Goal: Task Accomplishment & Management: Manage account settings

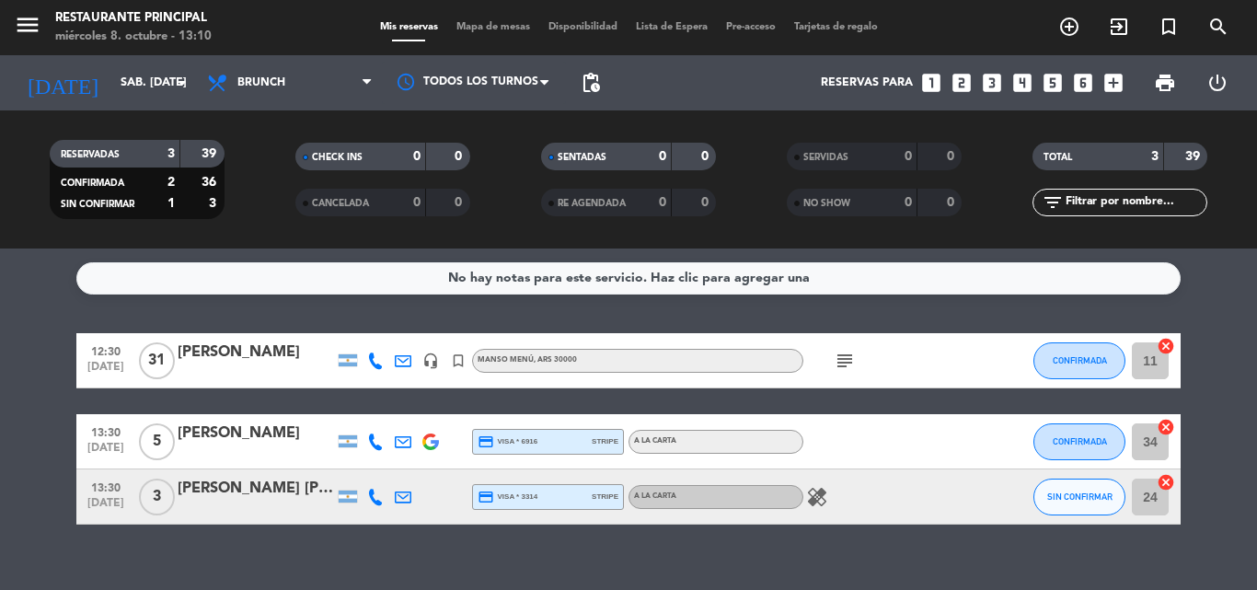
click at [96, 355] on span "12:30" at bounding box center [106, 350] width 46 height 21
click at [848, 359] on icon "subject" at bounding box center [845, 361] width 22 height 22
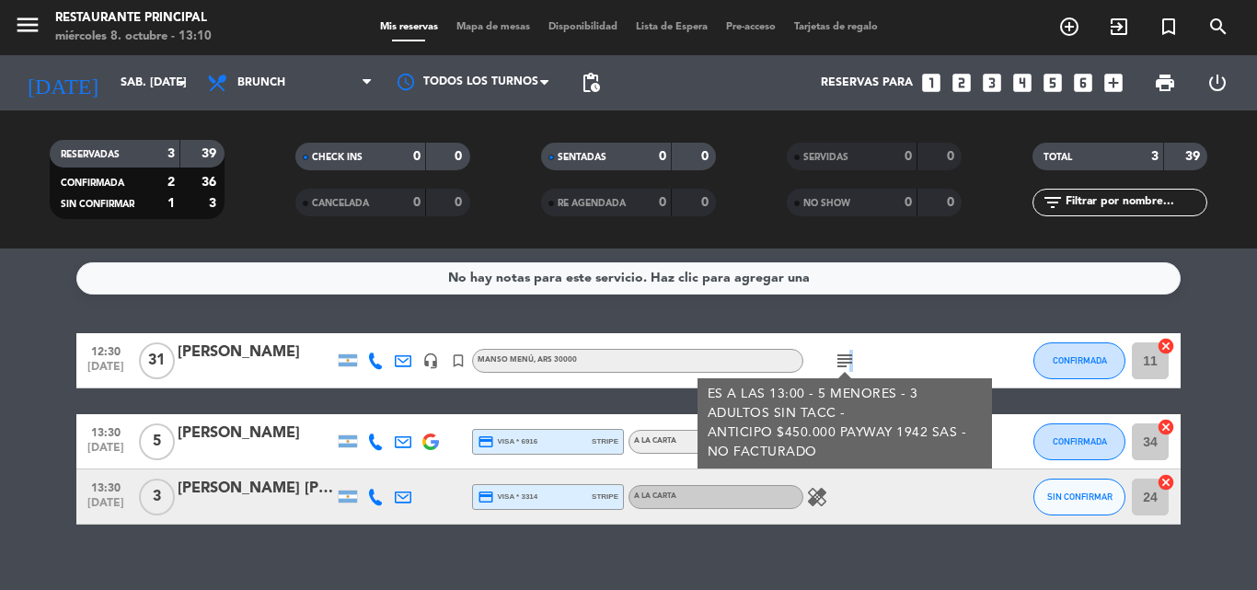
drag, startPoint x: 713, startPoint y: 435, endPoint x: 872, endPoint y: 457, distance: 159.9
click at [872, 457] on div "ES A LAS 13:00 - 5 MENORES - 3 ADULTOS SIN TACC - ANTICIPO $450.000 PAYWAY 1942…" at bounding box center [845, 423] width 275 height 77
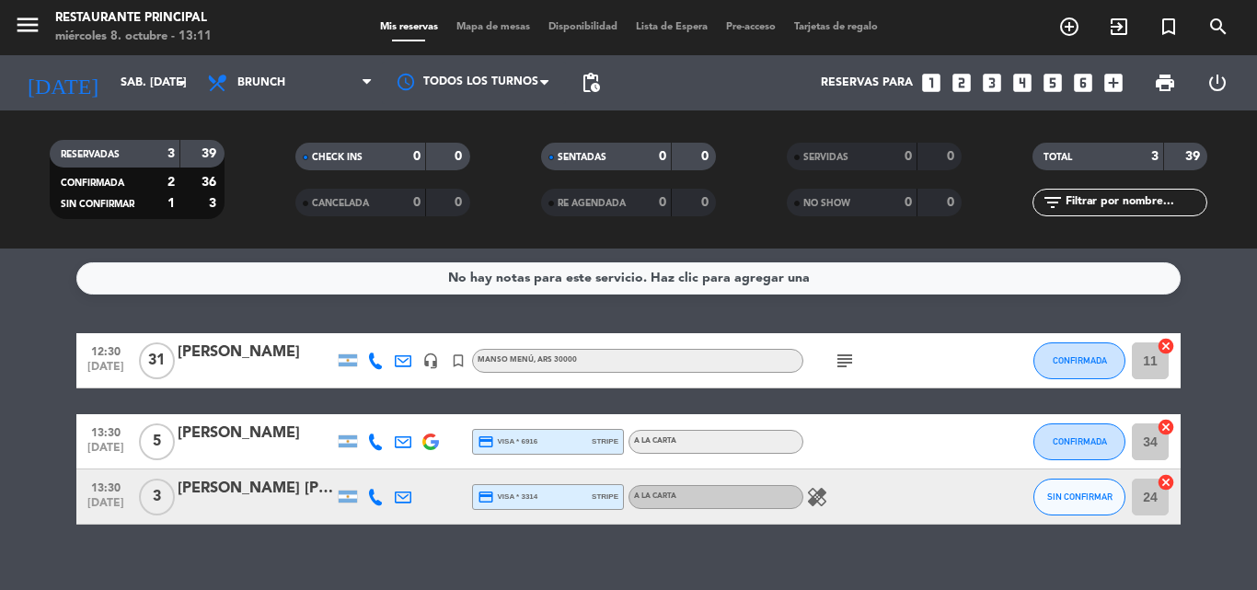
click at [841, 350] on icon "subject" at bounding box center [845, 361] width 22 height 22
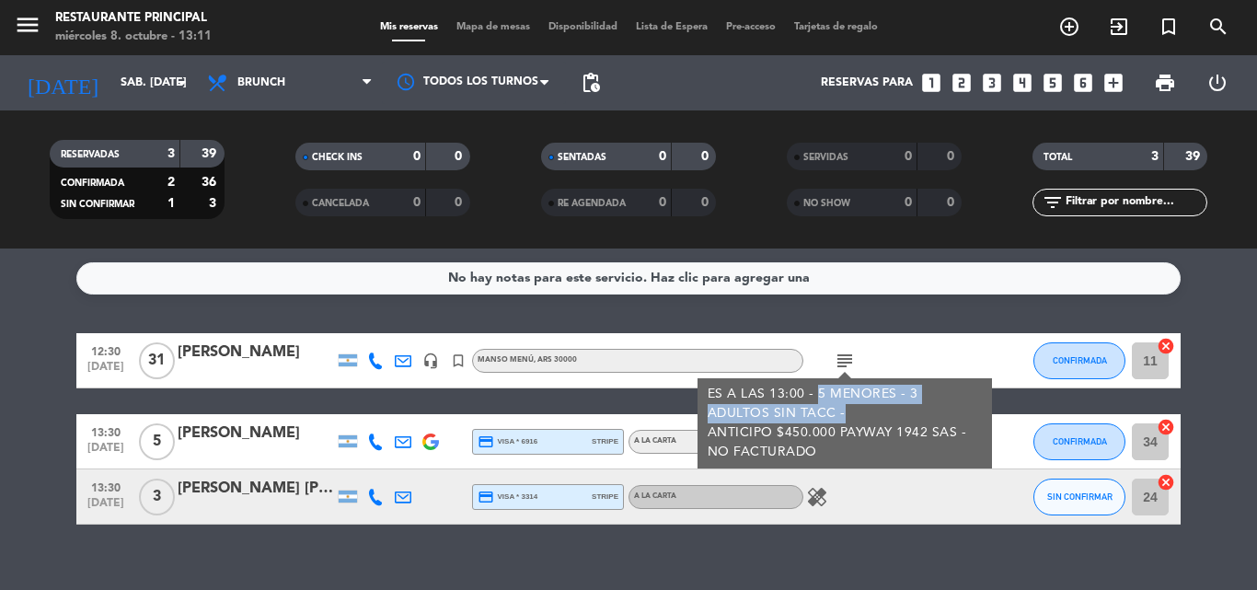
drag, startPoint x: 787, startPoint y: 418, endPoint x: 815, endPoint y: 390, distance: 39.1
click at [815, 390] on div "ES A LAS 13:00 - 5 MENORES - 3 ADULTOS SIN TACC - ANTICIPO $450.000 PAYWAY 1942…" at bounding box center [845, 423] width 275 height 77
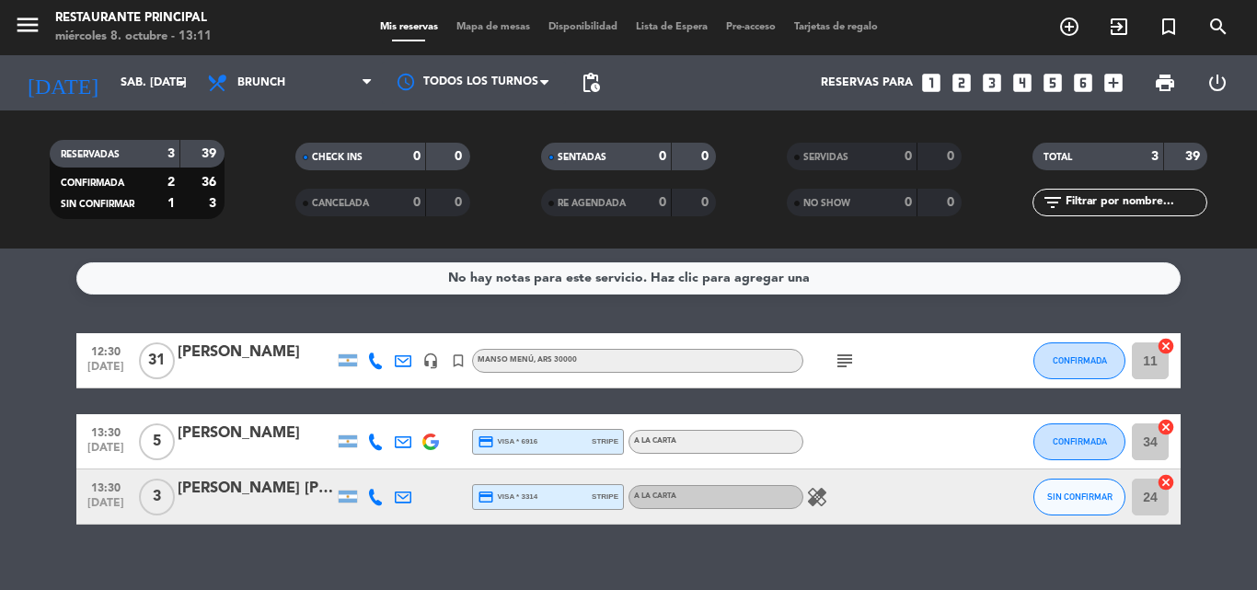
click at [853, 365] on icon "subject" at bounding box center [845, 361] width 22 height 22
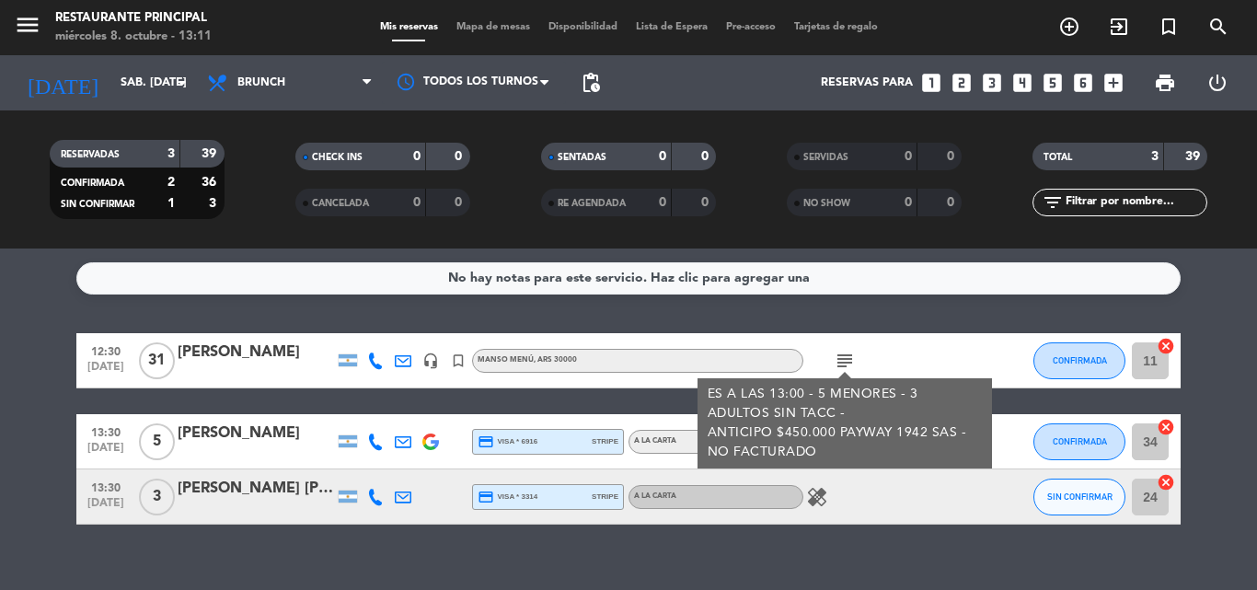
click at [853, 365] on icon "subject" at bounding box center [845, 361] width 22 height 22
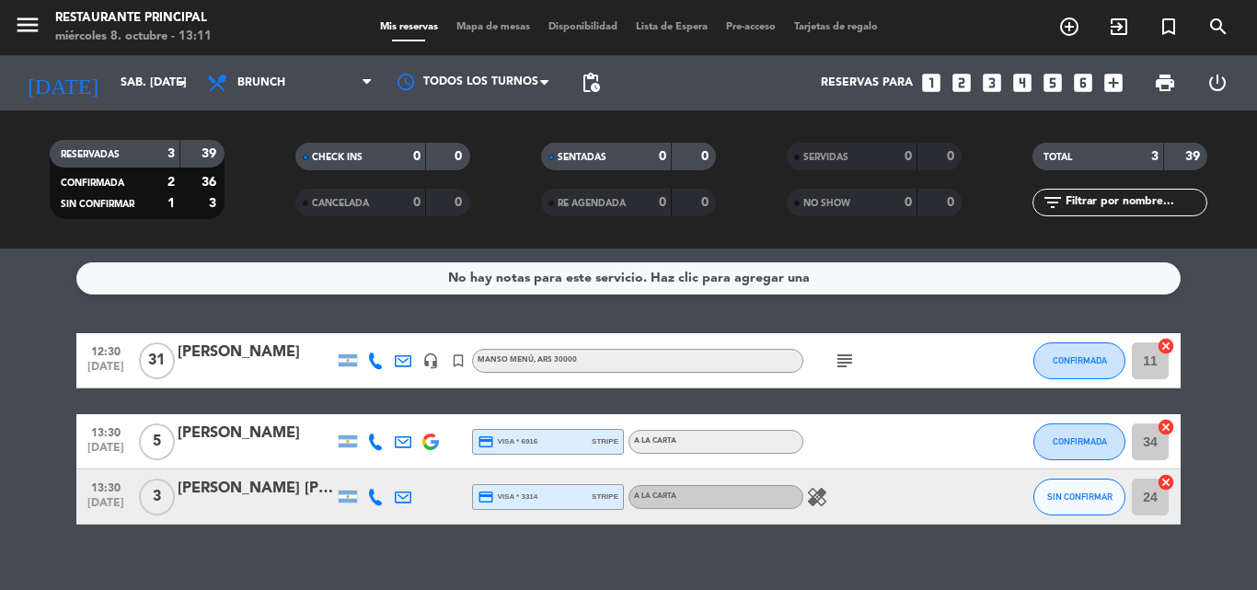
click at [853, 365] on icon "subject" at bounding box center [845, 361] width 22 height 22
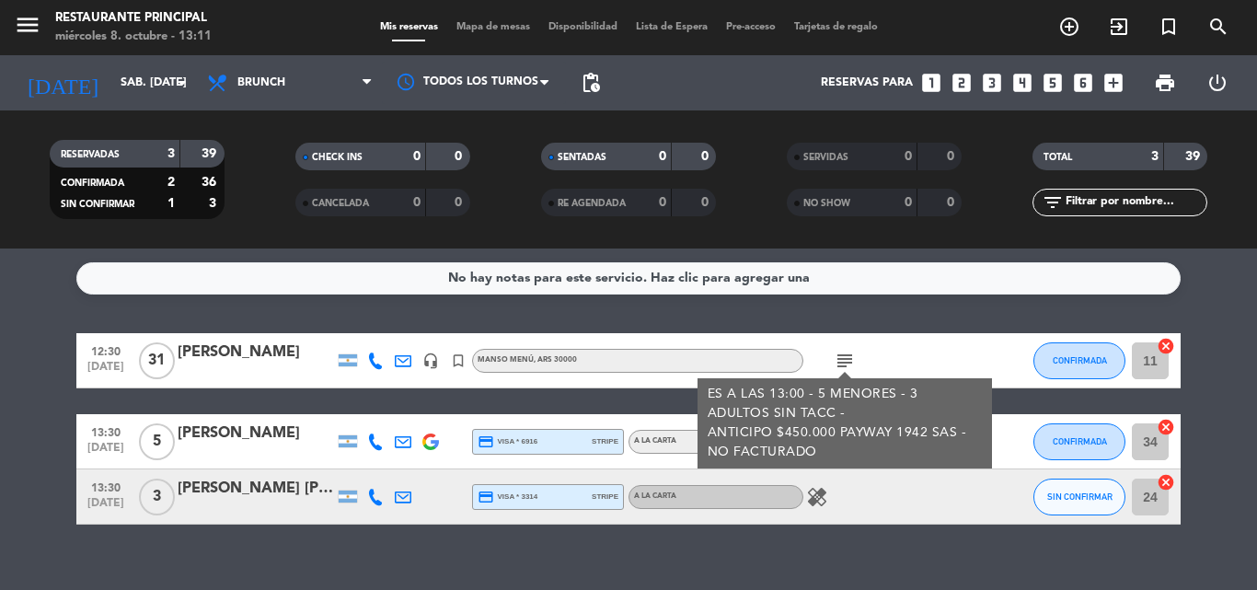
click at [853, 365] on icon "subject" at bounding box center [845, 361] width 22 height 22
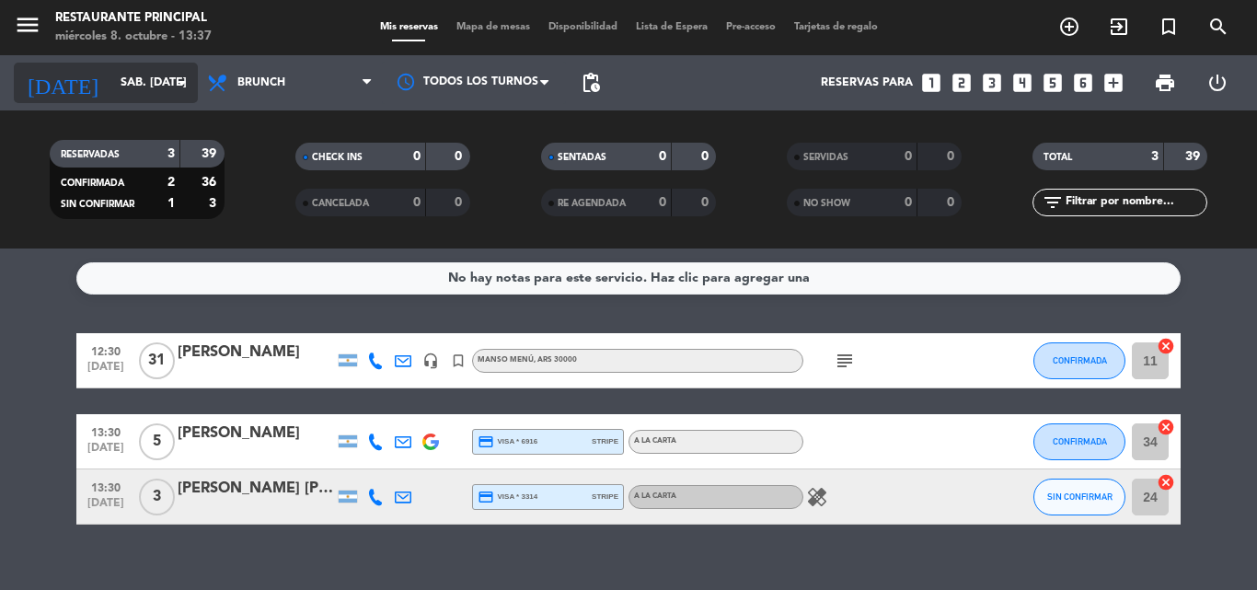
click at [111, 77] on input "sáb. [DATE]" at bounding box center [189, 82] width 156 height 31
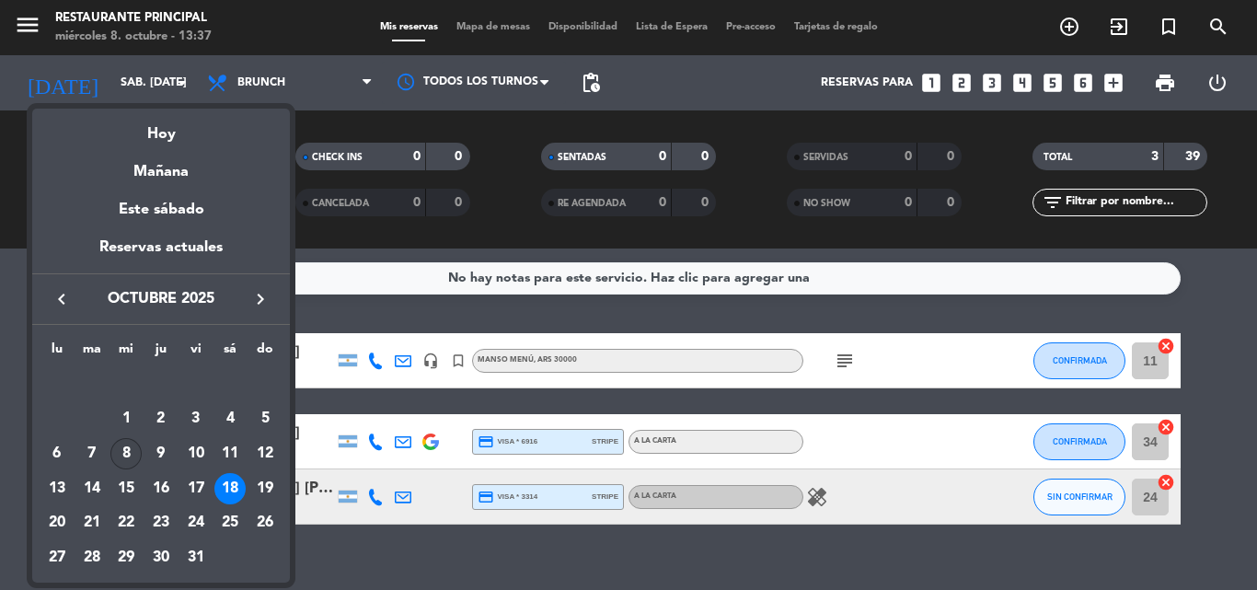
click at [130, 460] on div "8" at bounding box center [125, 453] width 31 height 31
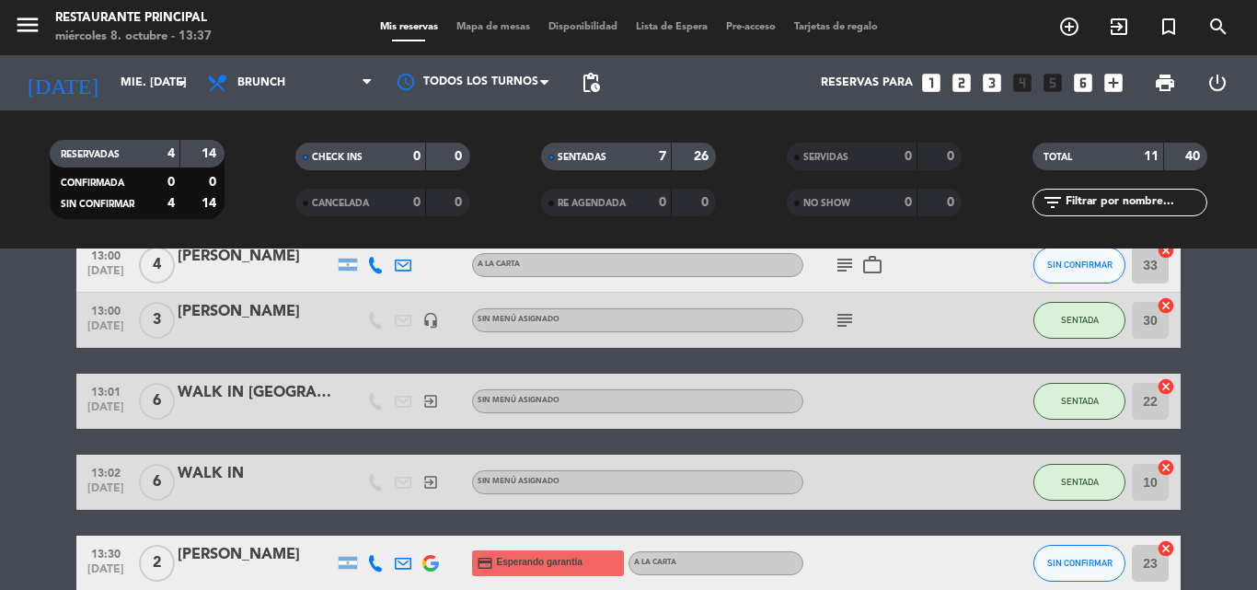
scroll to position [460, 0]
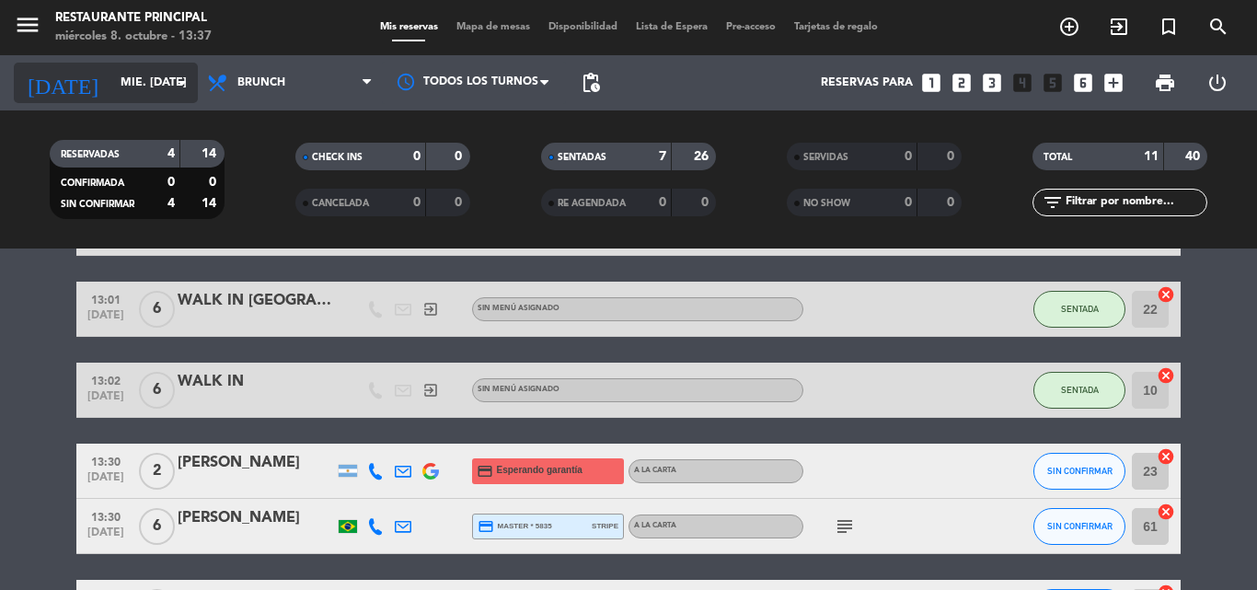
click at [134, 73] on input "mié. [DATE]" at bounding box center [189, 82] width 156 height 31
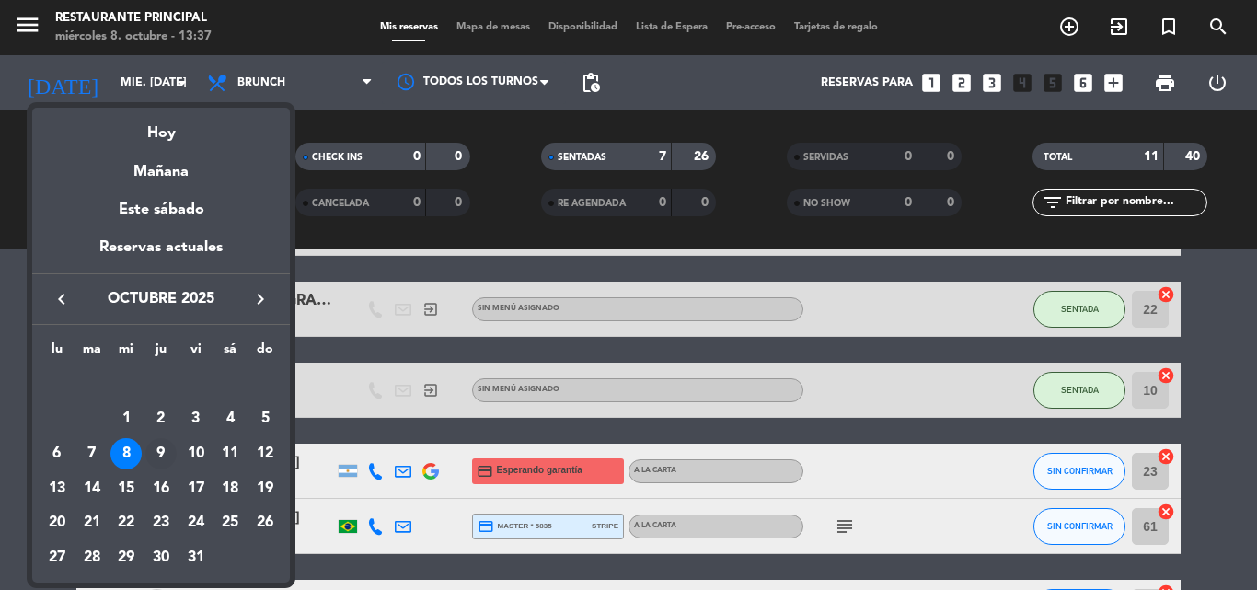
click at [159, 458] on div "9" at bounding box center [160, 453] width 31 height 31
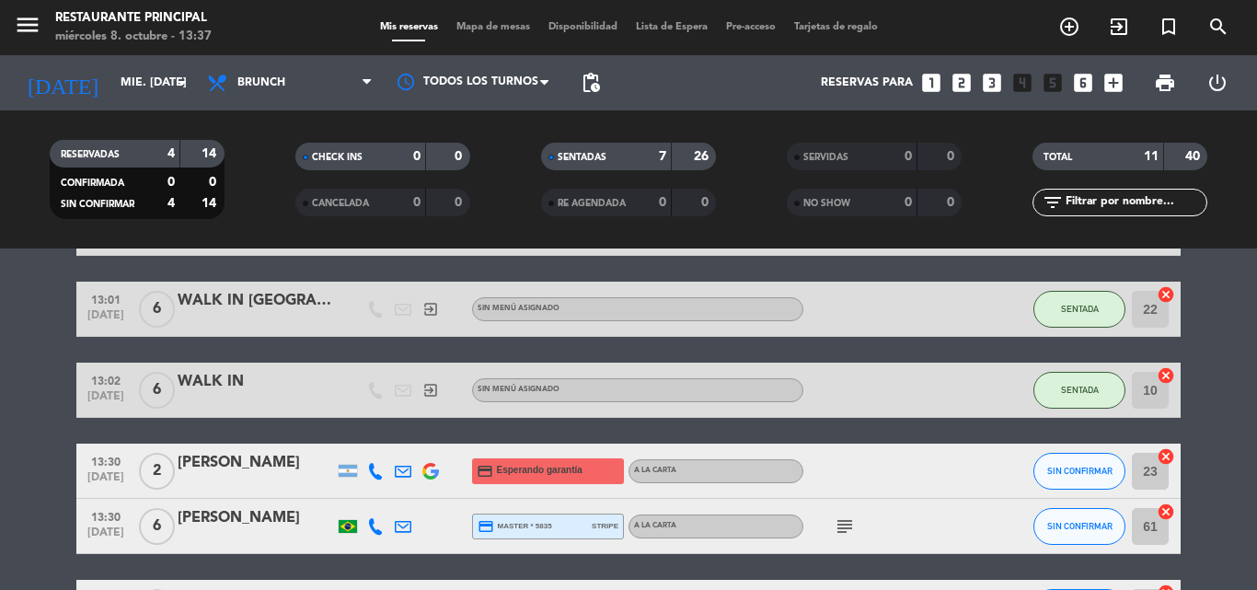
type input "[DEMOGRAPHIC_DATA] [DATE]"
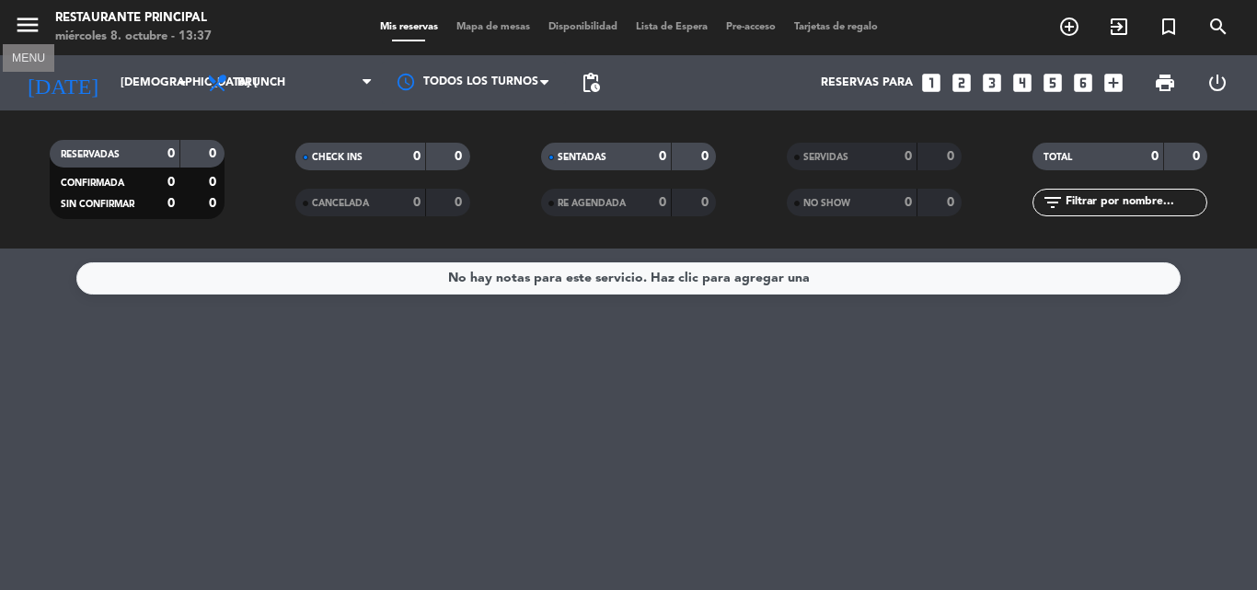
click at [23, 28] on icon "menu" at bounding box center [28, 25] width 28 height 28
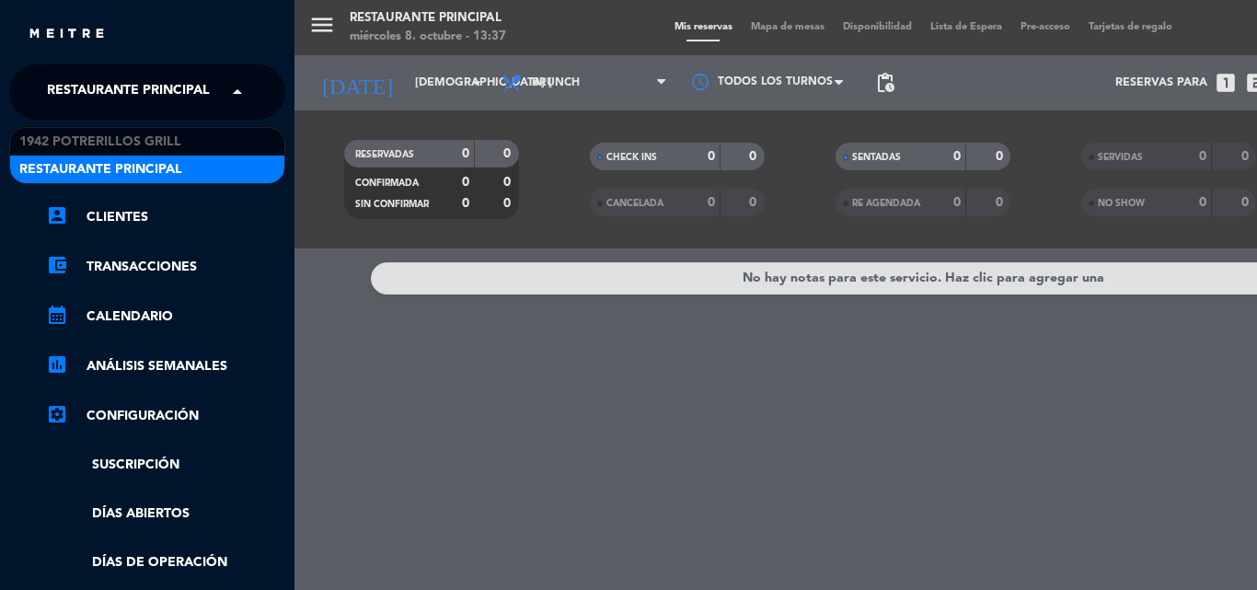
click at [115, 87] on span "Restaurante Principal" at bounding box center [128, 92] width 163 height 39
click at [140, 168] on span "Restaurante Principal" at bounding box center [100, 169] width 163 height 21
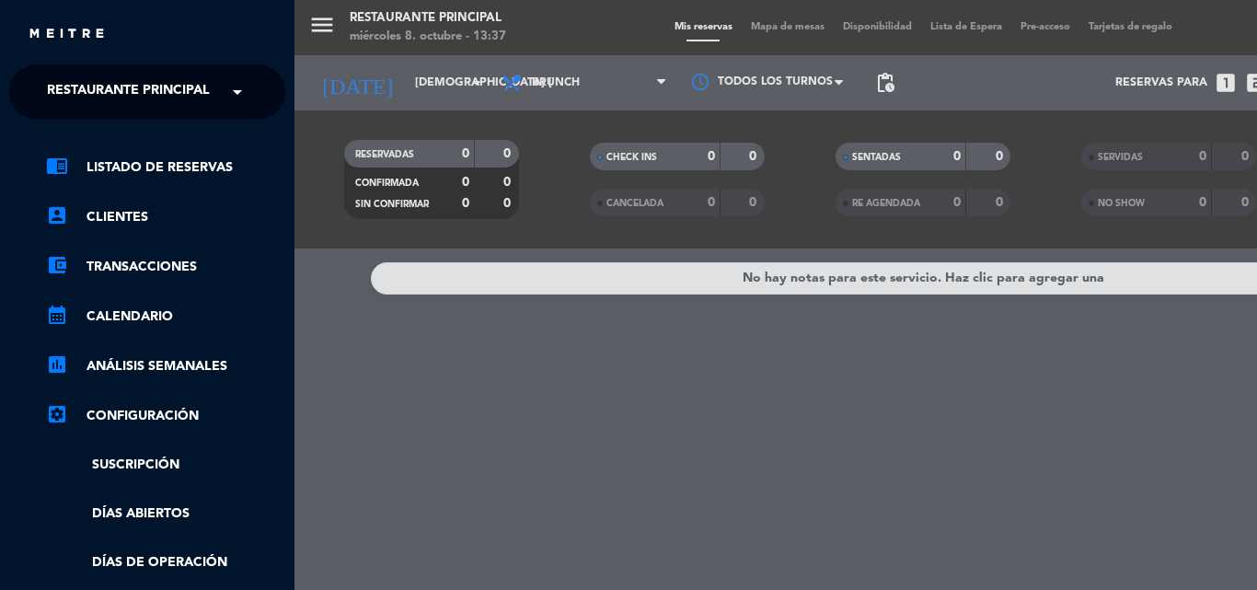
click at [198, 73] on span "Restaurante Principal" at bounding box center [128, 92] width 163 height 39
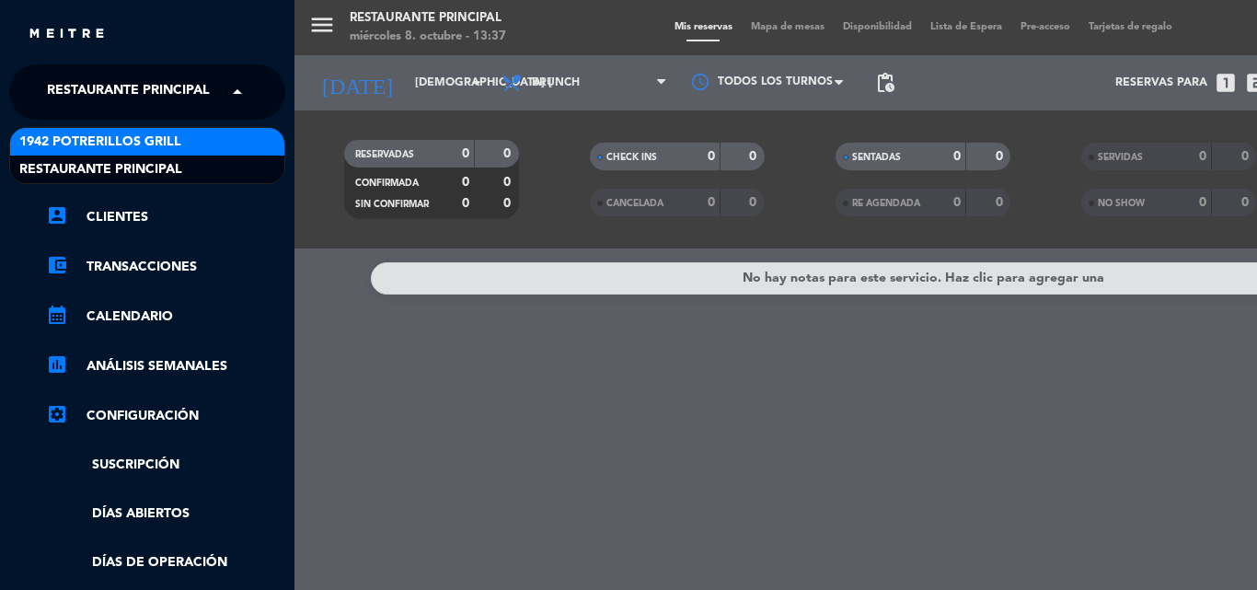
click at [119, 140] on span "1942 Potrerillos Grill" at bounding box center [100, 142] width 162 height 21
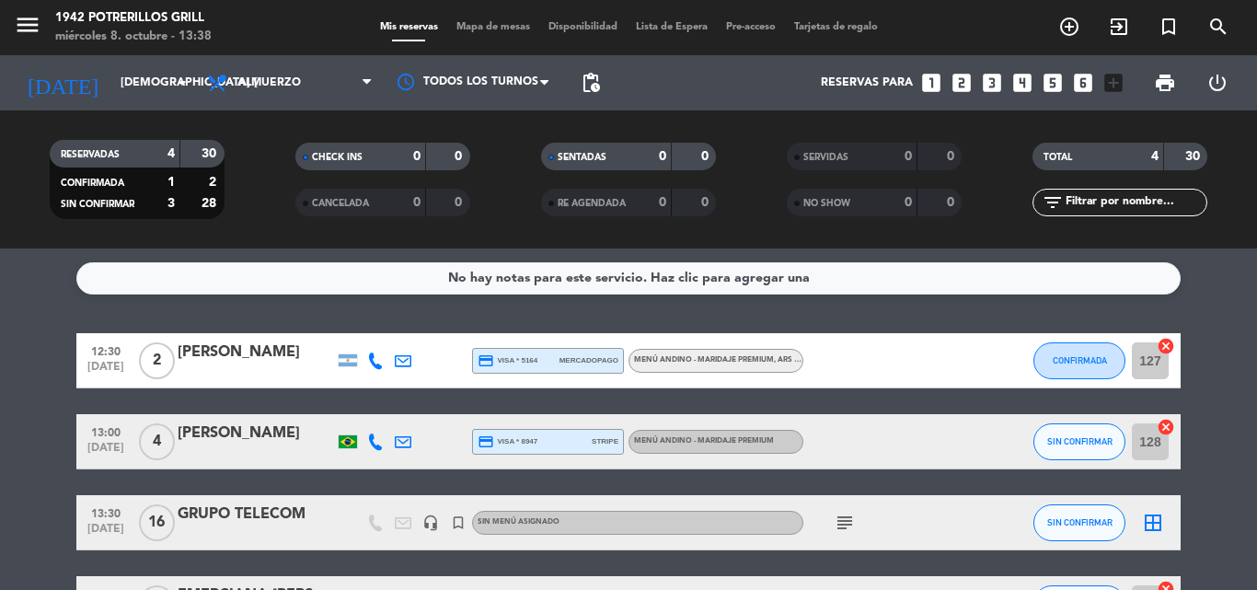
click at [226, 357] on div "[PERSON_NAME]" at bounding box center [256, 353] width 156 height 24
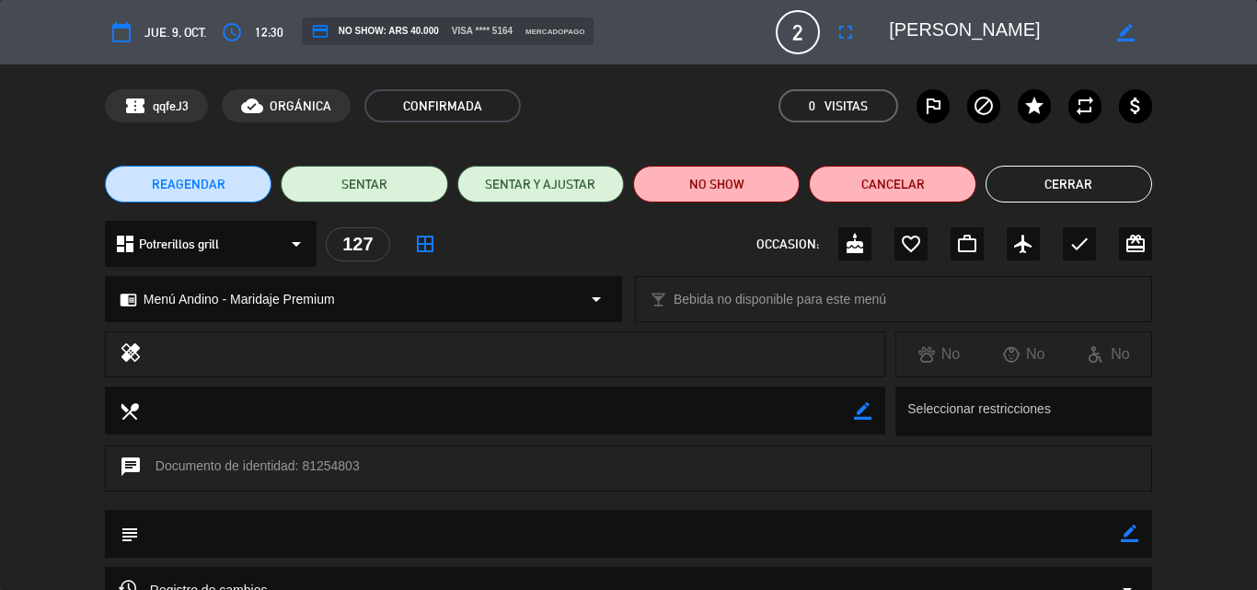
click at [203, 175] on span "REAGENDAR" at bounding box center [189, 184] width 74 height 19
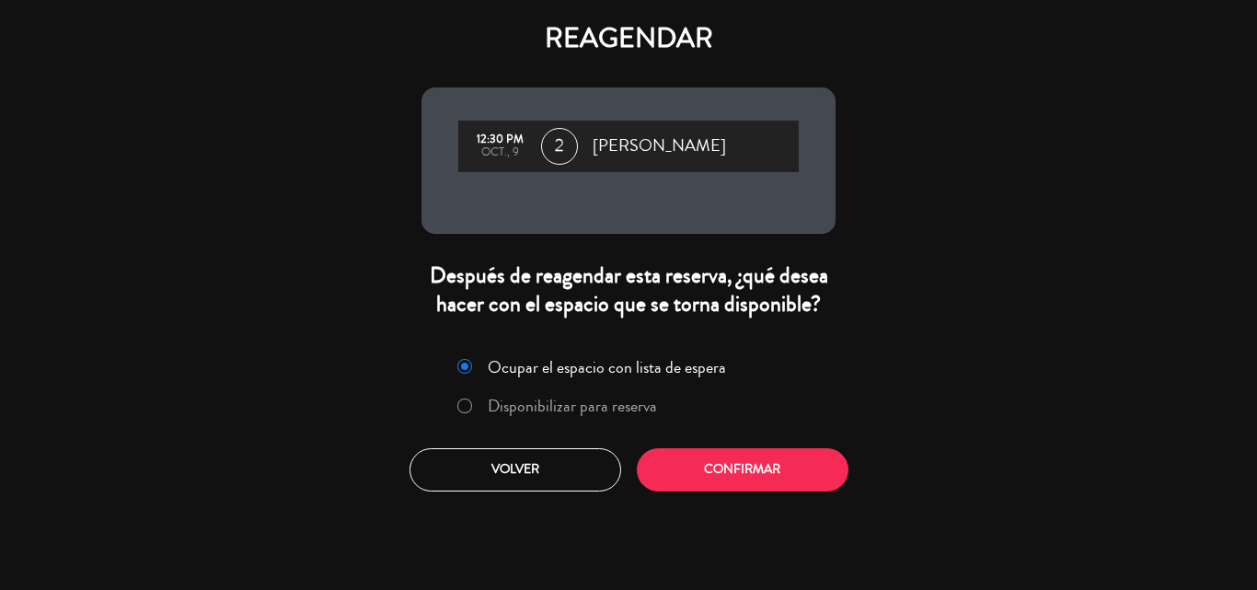
click at [573, 409] on label "Disponibilizar para reserva" at bounding box center [572, 406] width 169 height 17
click at [765, 469] on button "Confirmar" at bounding box center [743, 469] width 212 height 43
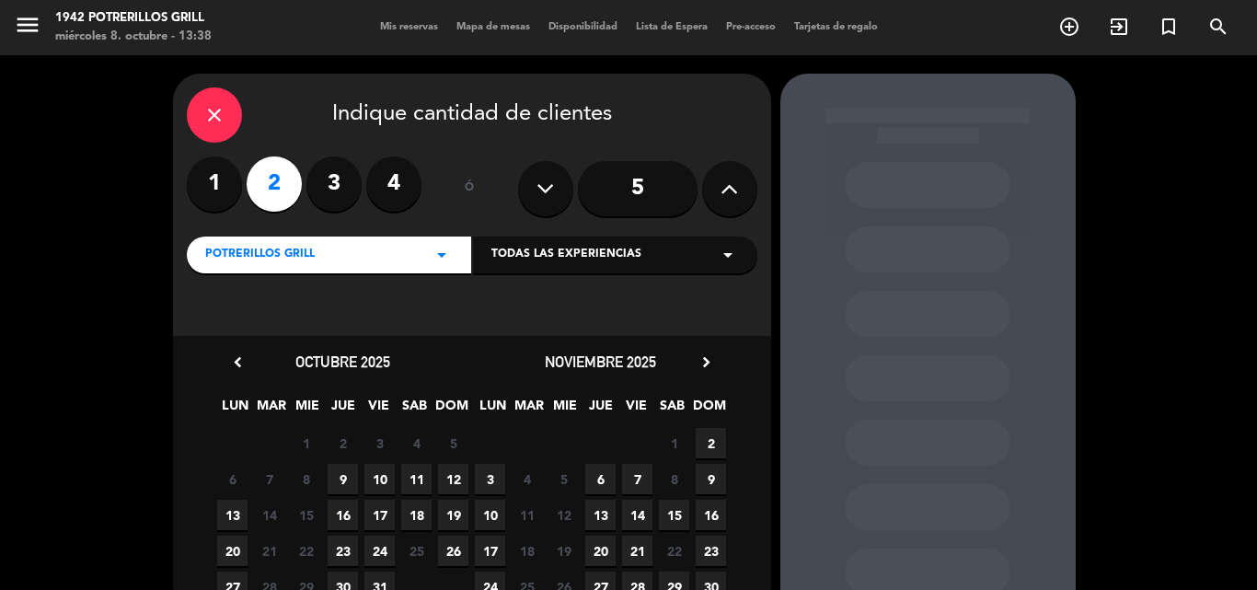
scroll to position [125, 0]
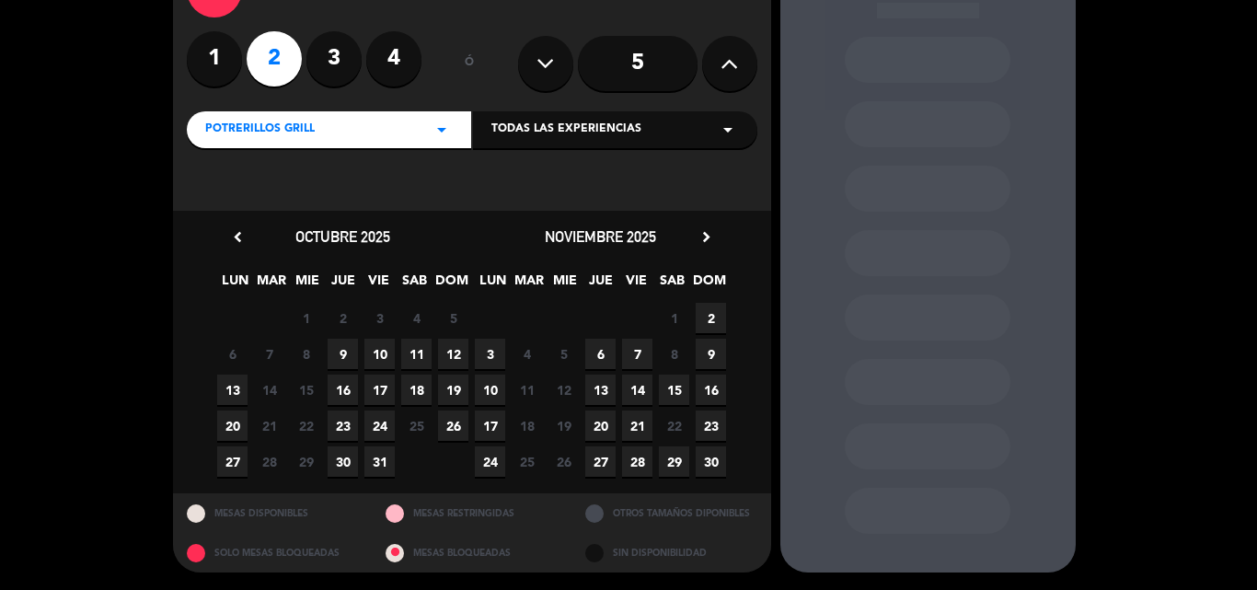
click at [372, 345] on span "10" at bounding box center [380, 354] width 30 height 30
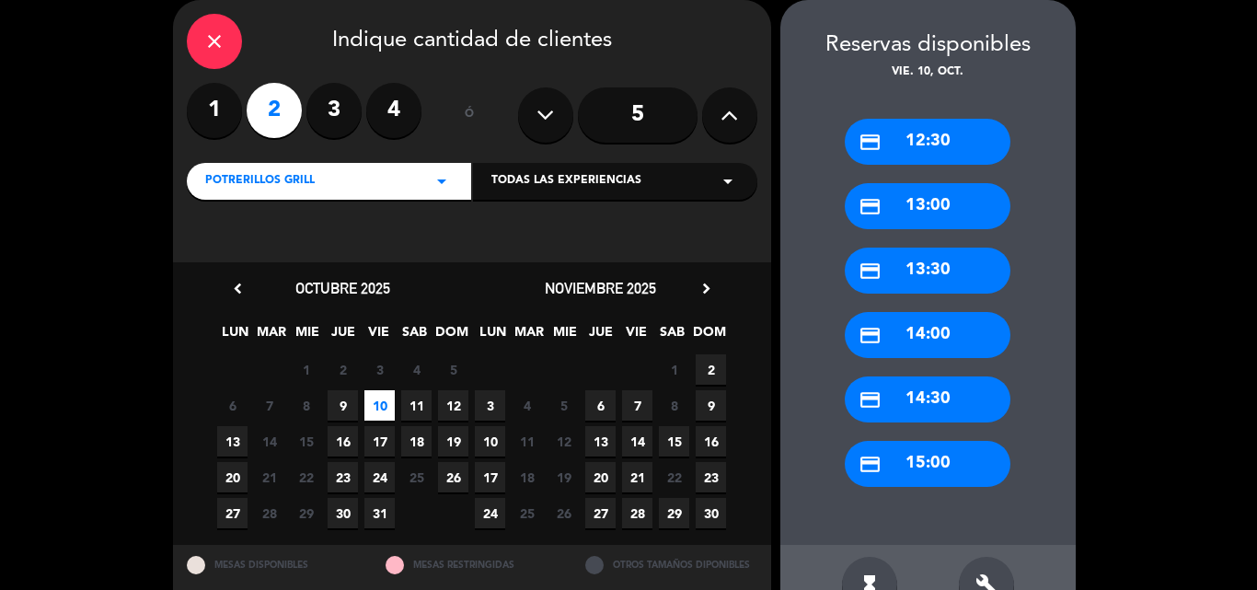
click at [967, 127] on div "credit_card 12:30" at bounding box center [928, 142] width 166 height 46
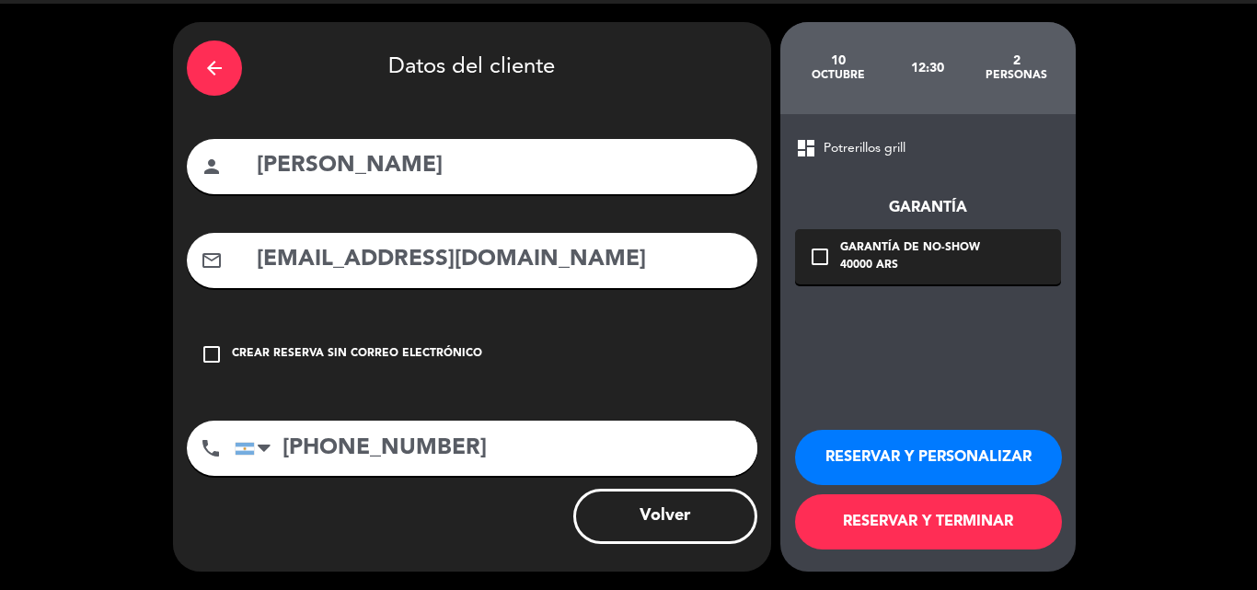
click at [816, 256] on icon "check_box_outline_blank" at bounding box center [820, 257] width 22 height 22
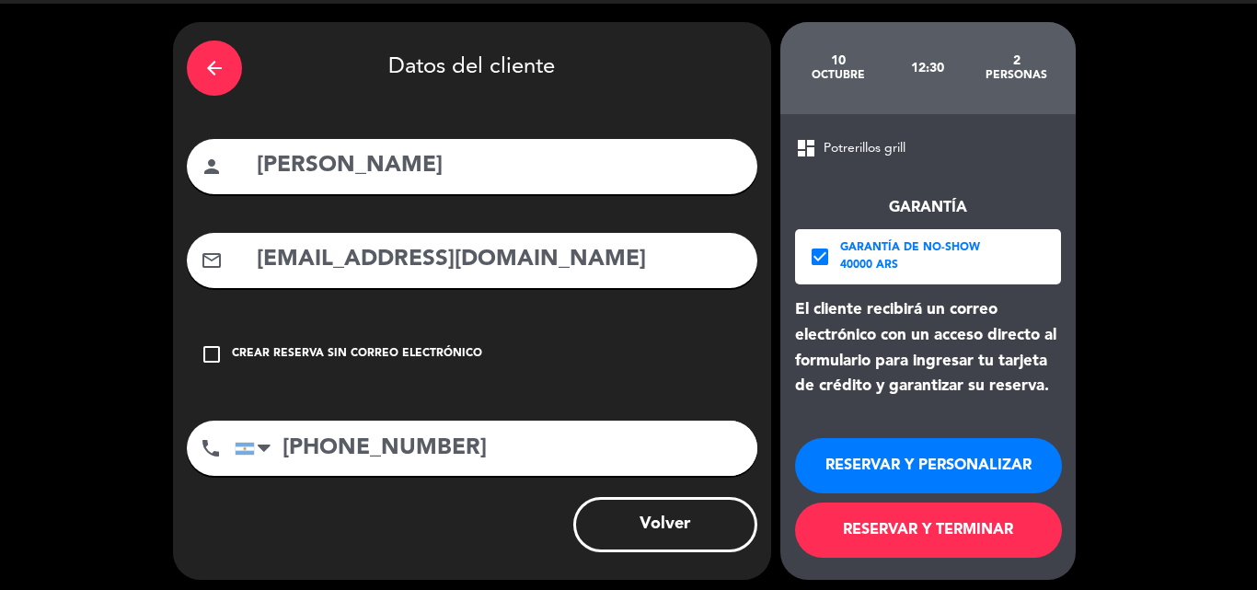
scroll to position [60, 0]
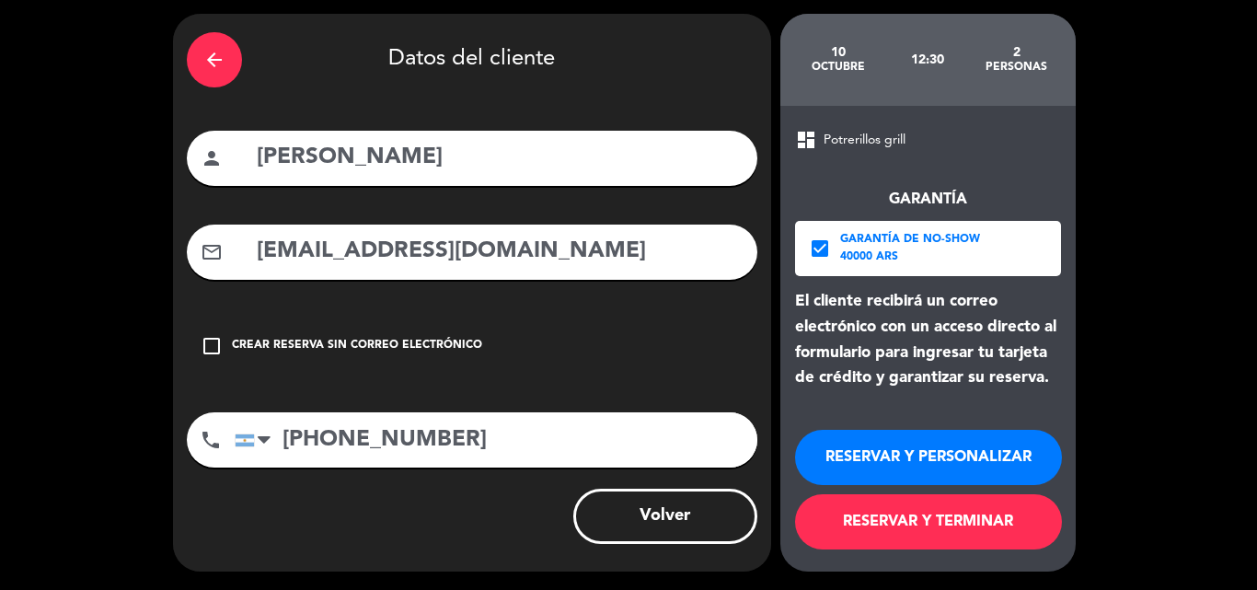
click at [947, 534] on button "RESERVAR Y TERMINAR" at bounding box center [928, 521] width 267 height 55
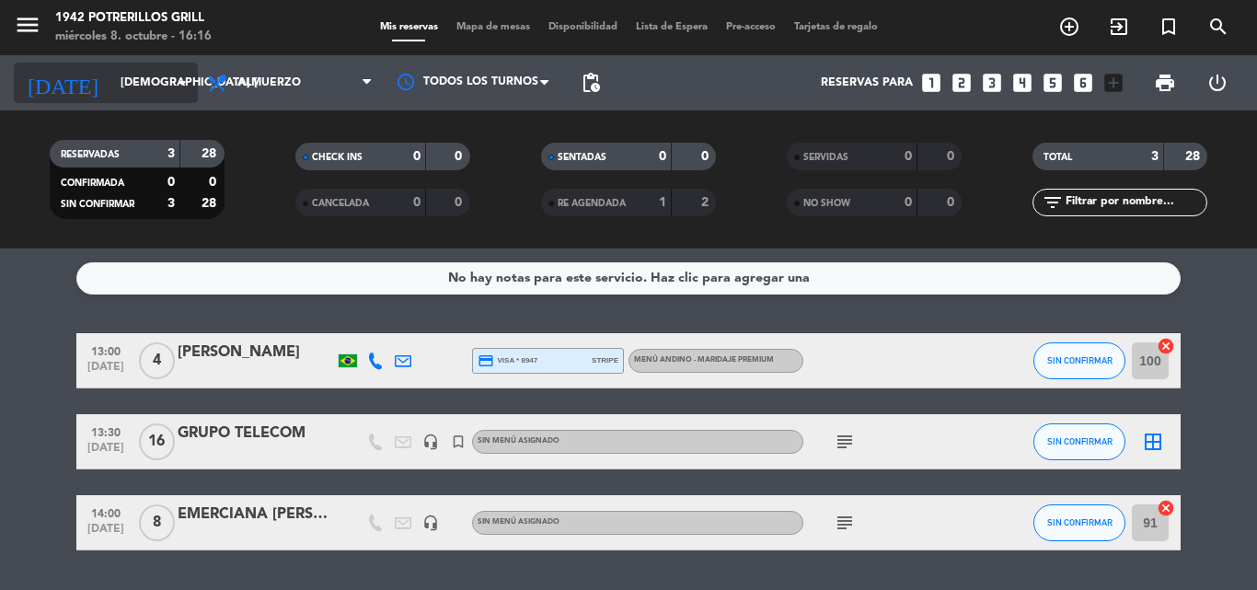
click at [161, 83] on input "[DEMOGRAPHIC_DATA] [DATE]" at bounding box center [189, 82] width 156 height 31
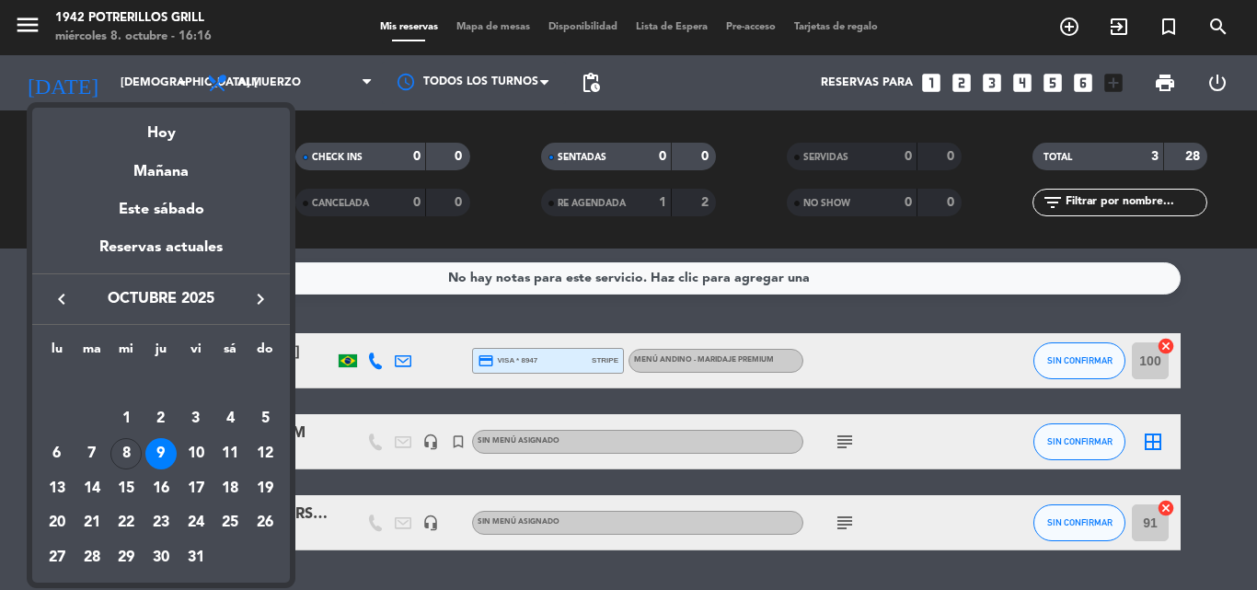
click at [330, 321] on div at bounding box center [628, 295] width 1257 height 590
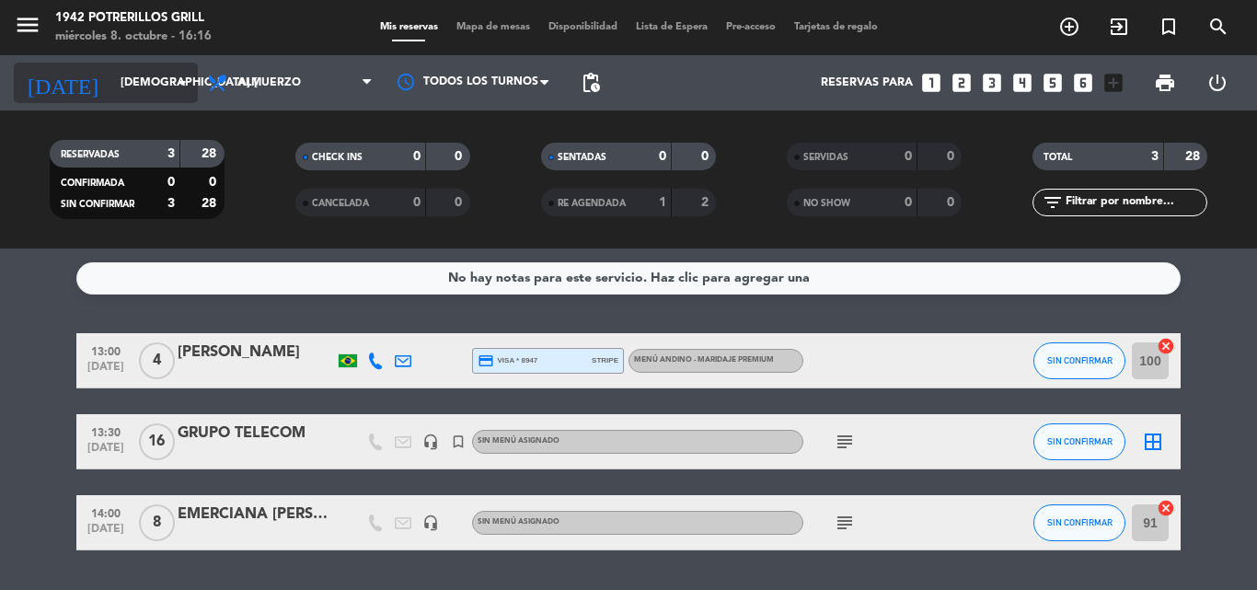
click at [127, 99] on input "[DEMOGRAPHIC_DATA] [DATE]" at bounding box center [189, 82] width 156 height 31
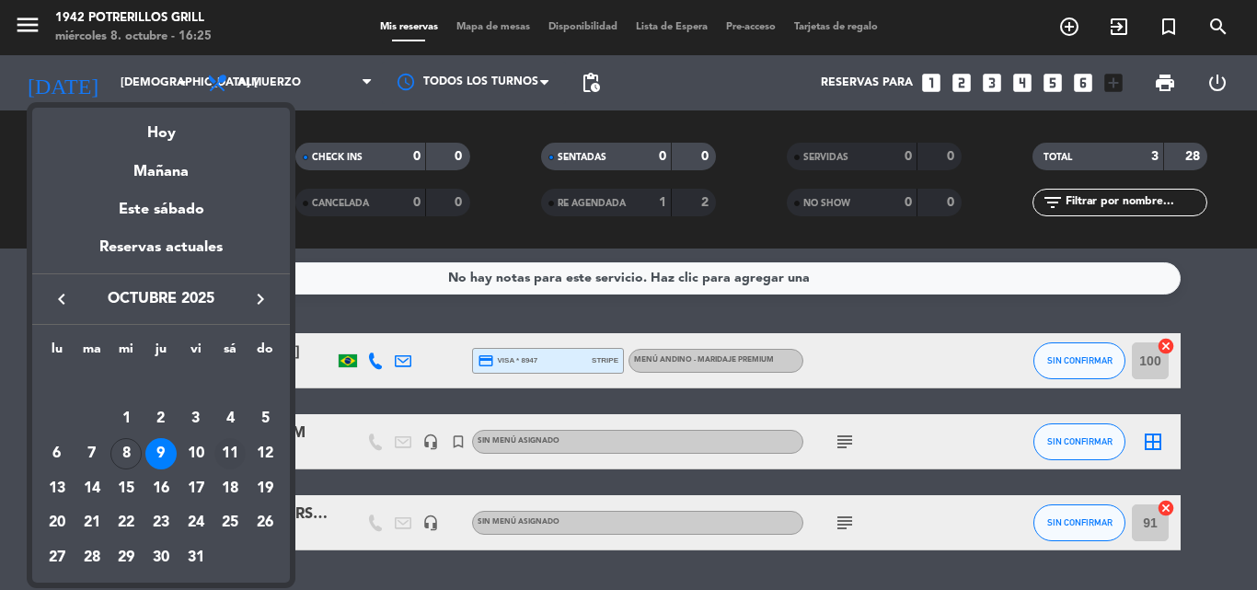
click at [226, 452] on div "11" at bounding box center [229, 453] width 31 height 31
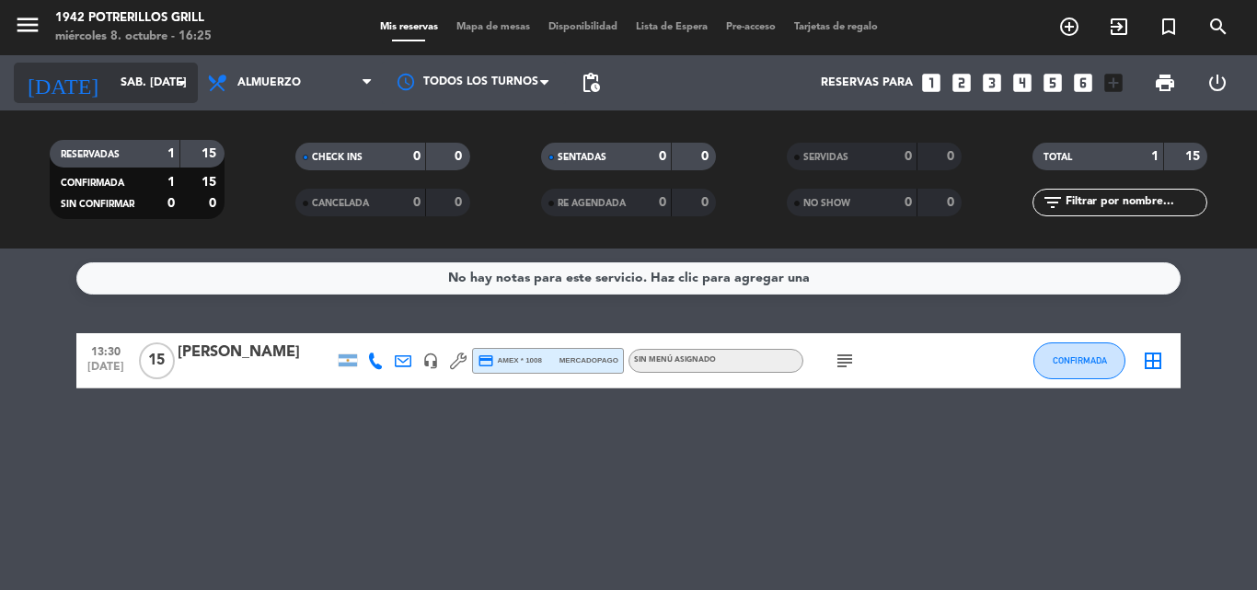
click at [143, 67] on input "sáb. [DATE]" at bounding box center [189, 82] width 156 height 31
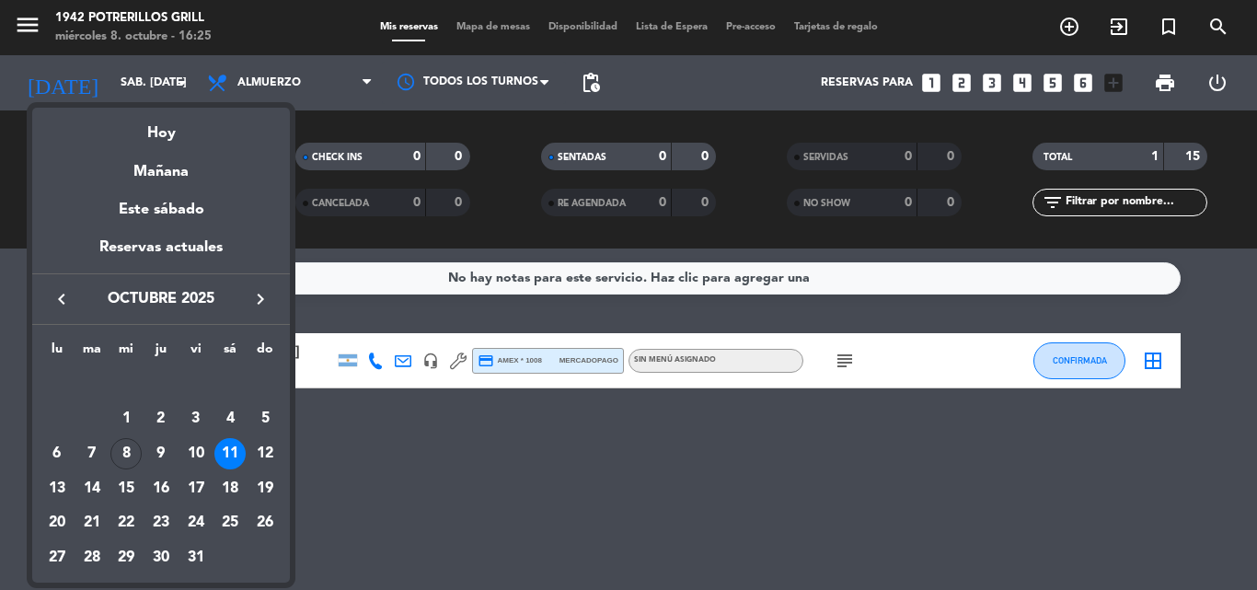
click at [124, 28] on div at bounding box center [628, 295] width 1257 height 590
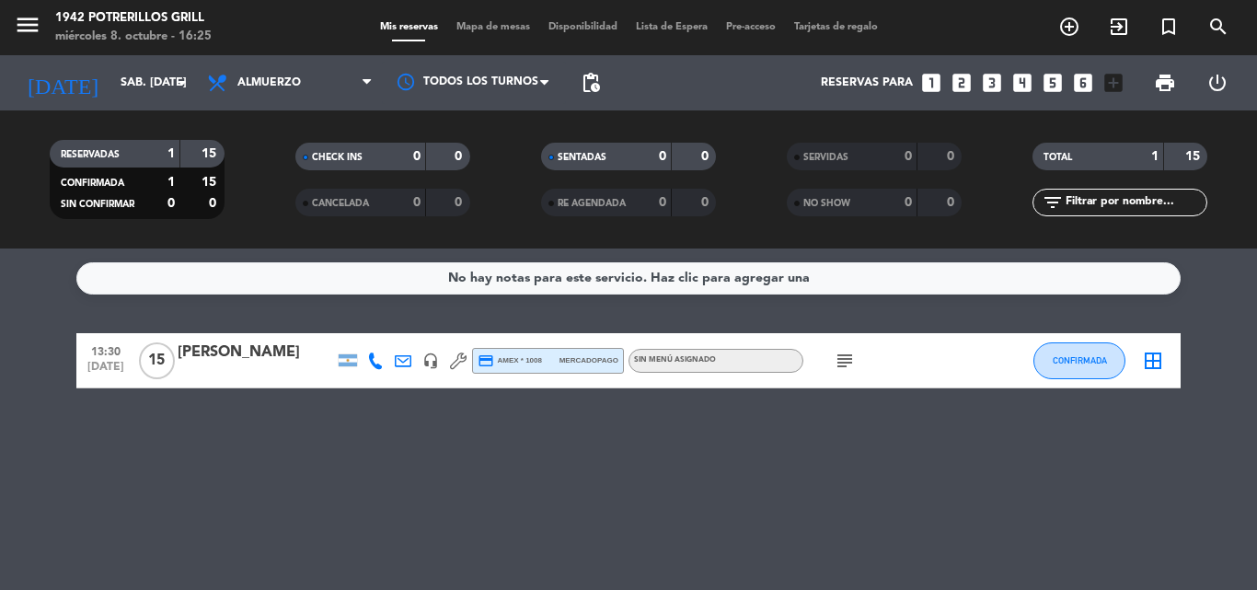
click at [0, 22] on div "menu 1942 Potrerillos Grill miércoles 8. octubre - 16:25" at bounding box center [157, 27] width 315 height 43
click at [11, 18] on div "menu 1942 Potrerillos Grill miércoles 8. octubre - 16:25" at bounding box center [157, 27] width 315 height 43
click at [18, 24] on icon "menu" at bounding box center [28, 25] width 28 height 28
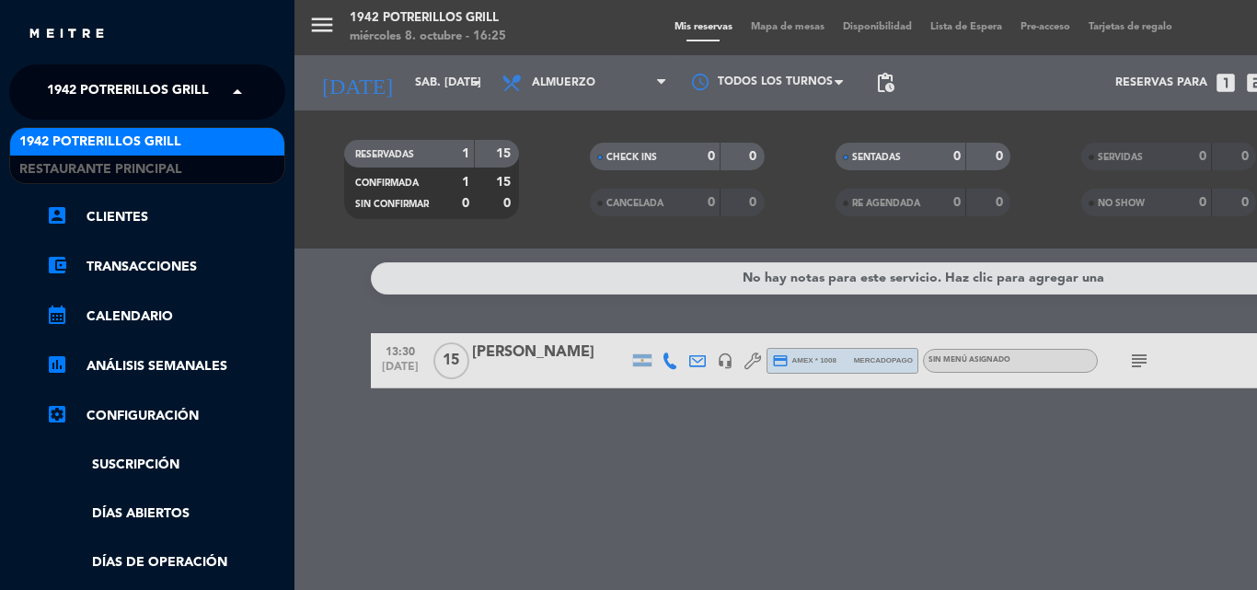
click at [214, 104] on div "× 1942 Potrerillos Grill" at bounding box center [133, 92] width 187 height 39
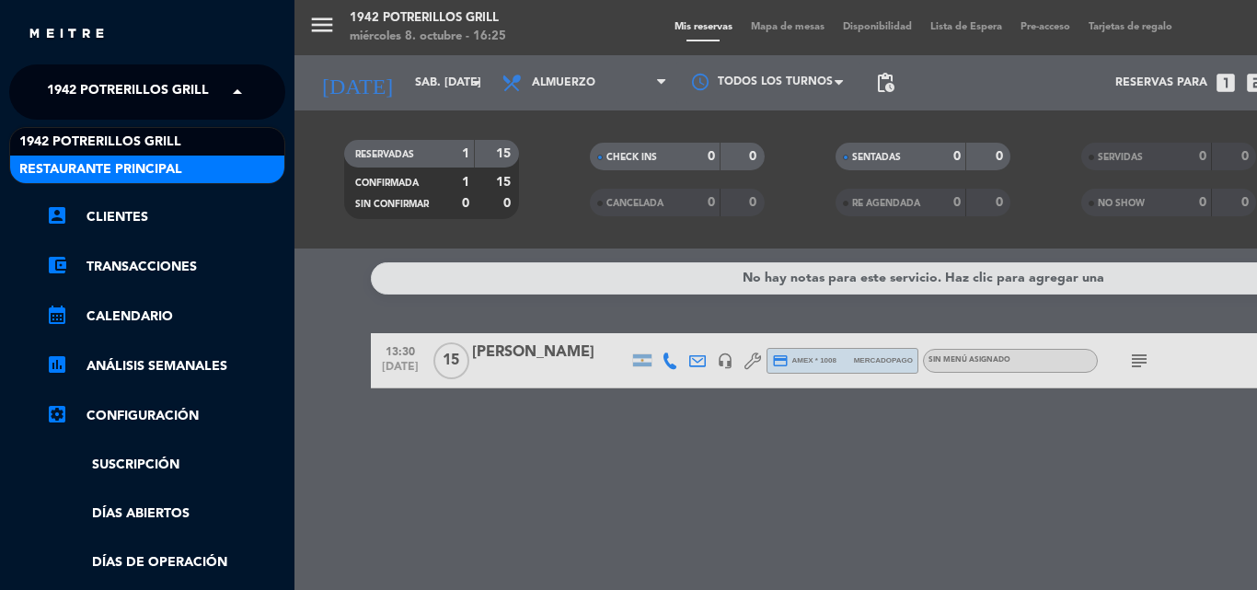
click at [151, 163] on span "Restaurante Principal" at bounding box center [100, 169] width 163 height 21
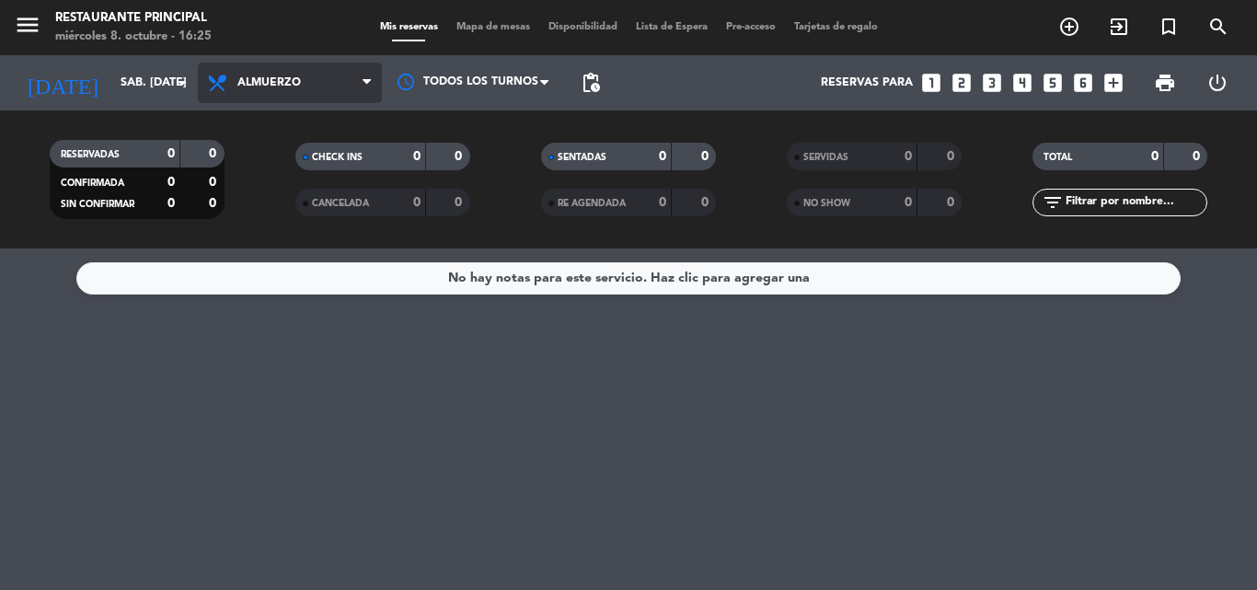
click at [334, 79] on span "Almuerzo" at bounding box center [290, 83] width 184 height 41
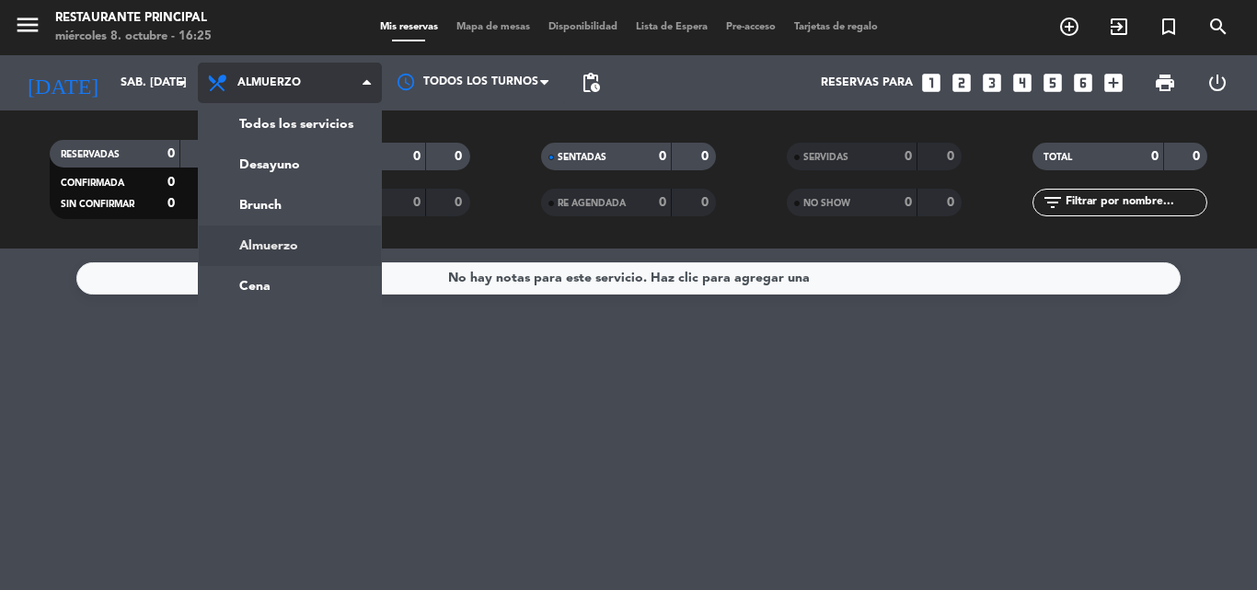
click at [288, 233] on div "menu Restaurante Principal miércoles 8. octubre - 16:25 Mis reservas Mapa de me…" at bounding box center [628, 124] width 1257 height 249
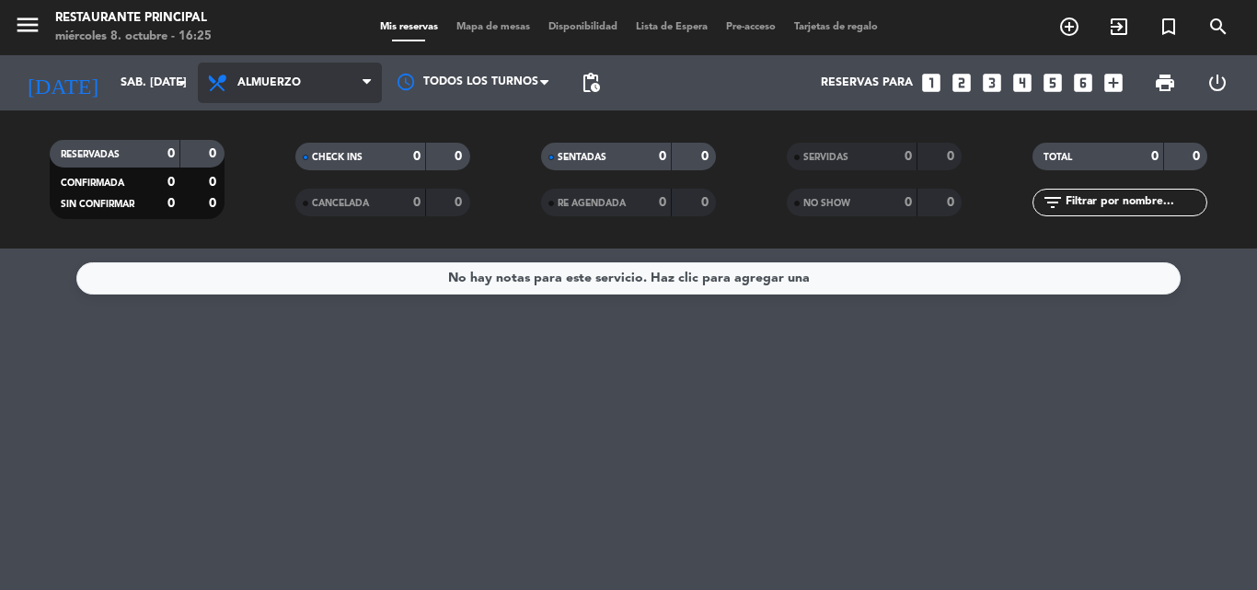
click at [320, 74] on span "Almuerzo" at bounding box center [290, 83] width 184 height 41
click at [252, 191] on div "menu Restaurante Principal miércoles 8. octubre - 16:25 Mis reservas Mapa de me…" at bounding box center [628, 124] width 1257 height 249
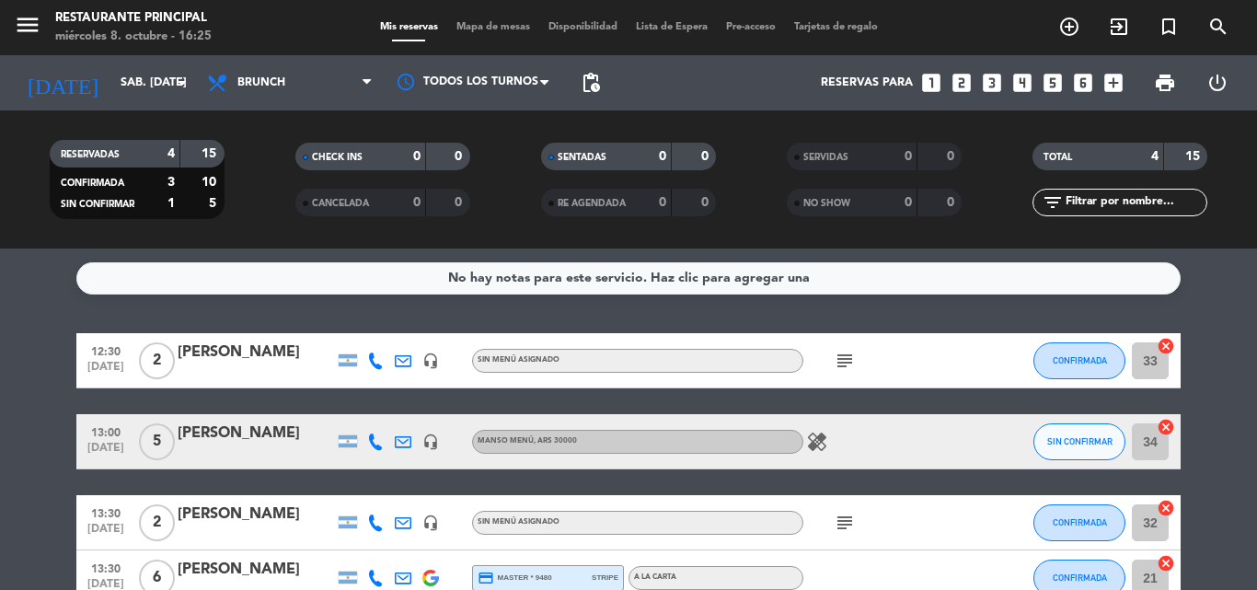
scroll to position [92, 0]
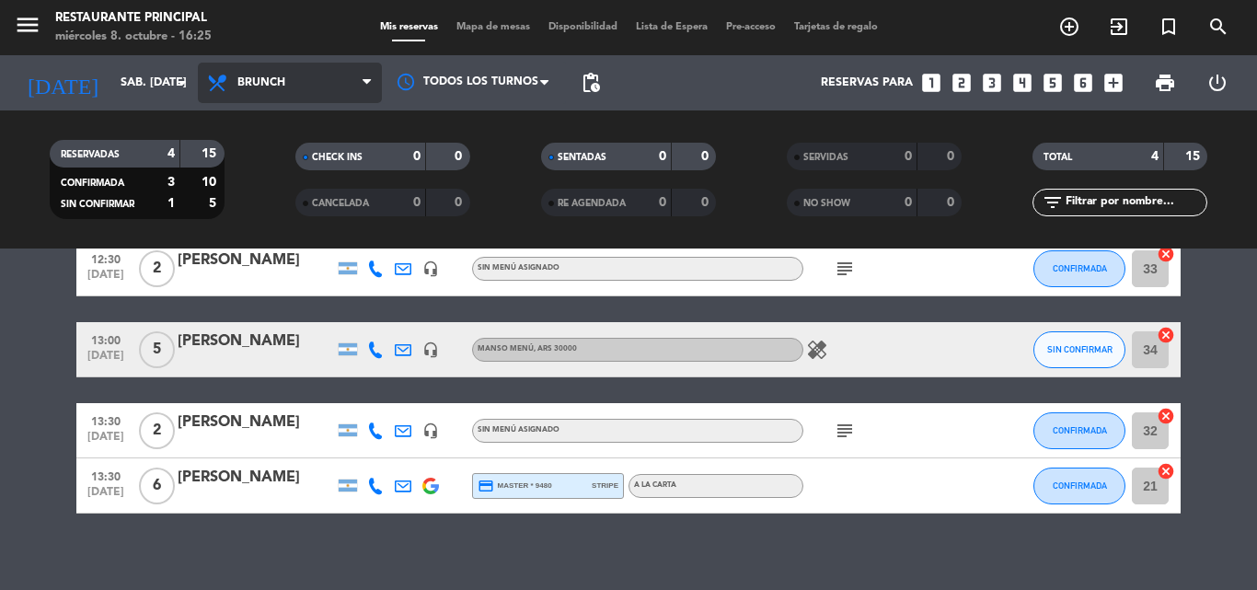
click at [312, 84] on span "Brunch" at bounding box center [290, 83] width 184 height 41
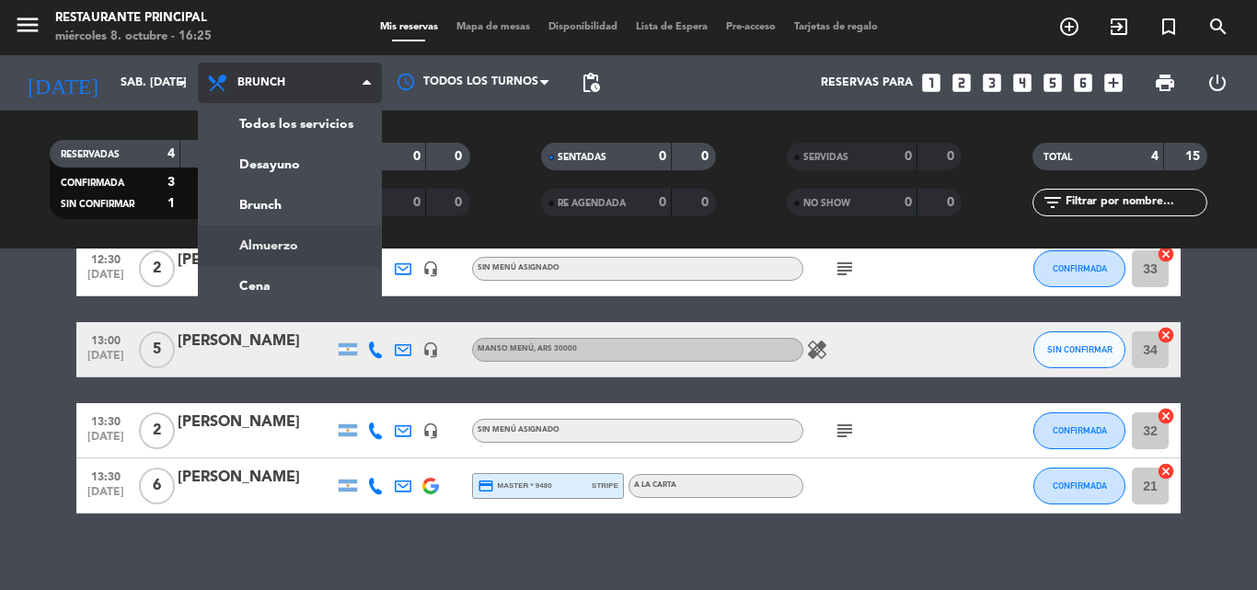
click at [238, 233] on div "menu Restaurante Principal miércoles 8. octubre - 16:25 Mis reservas Mapa de me…" at bounding box center [628, 124] width 1257 height 249
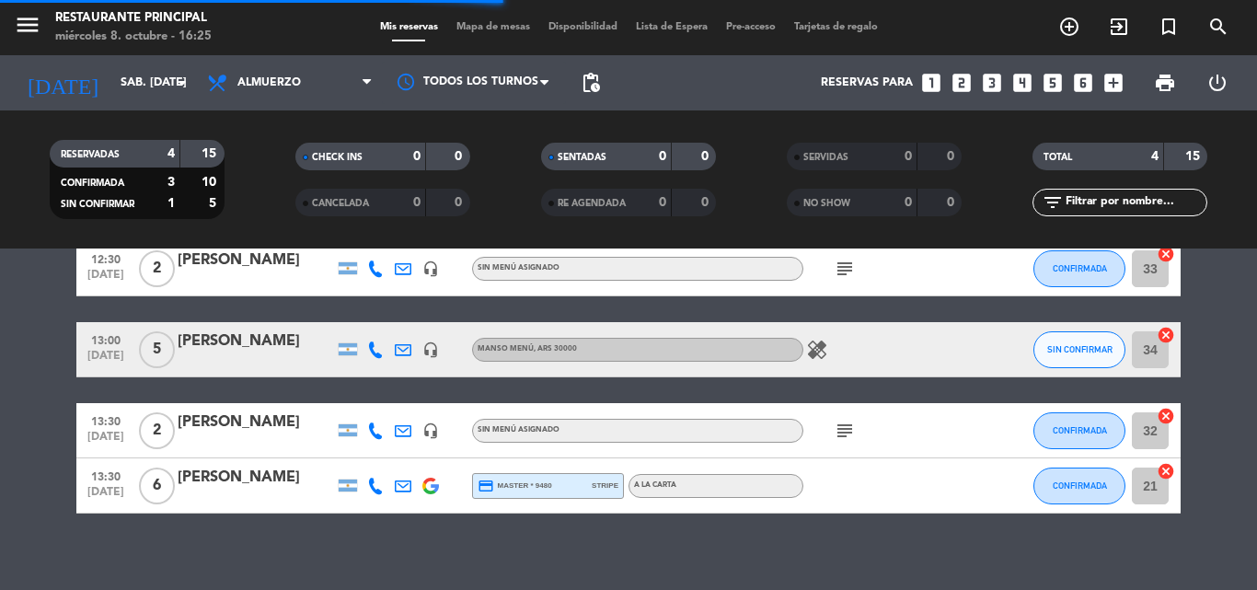
scroll to position [0, 0]
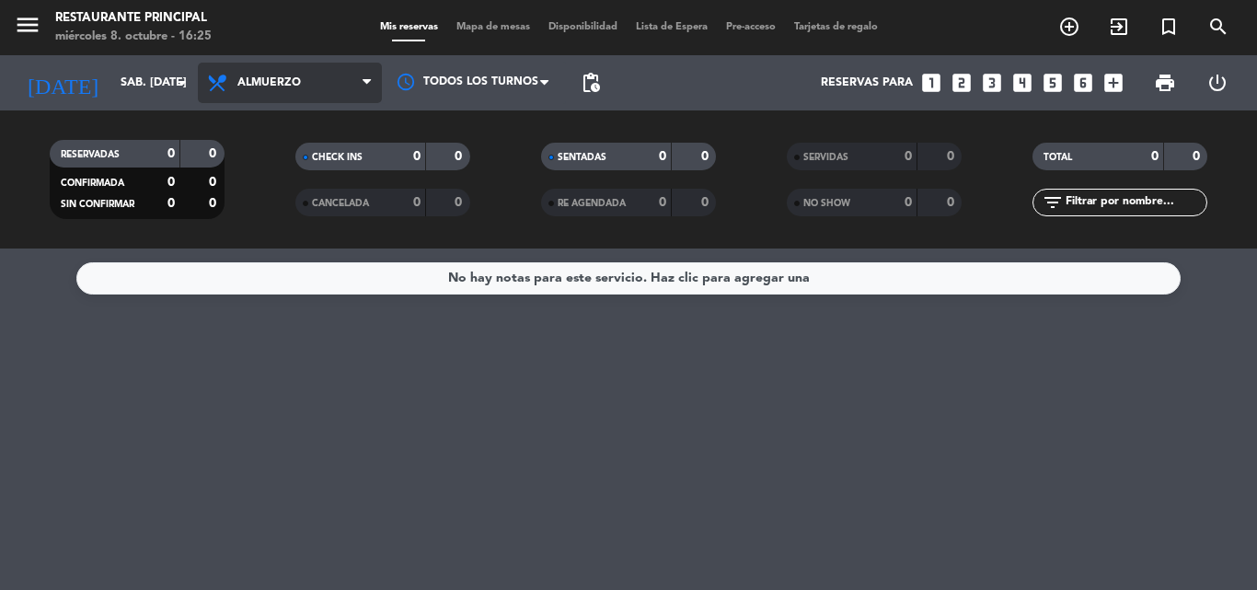
click at [349, 87] on span "Almuerzo" at bounding box center [290, 83] width 184 height 41
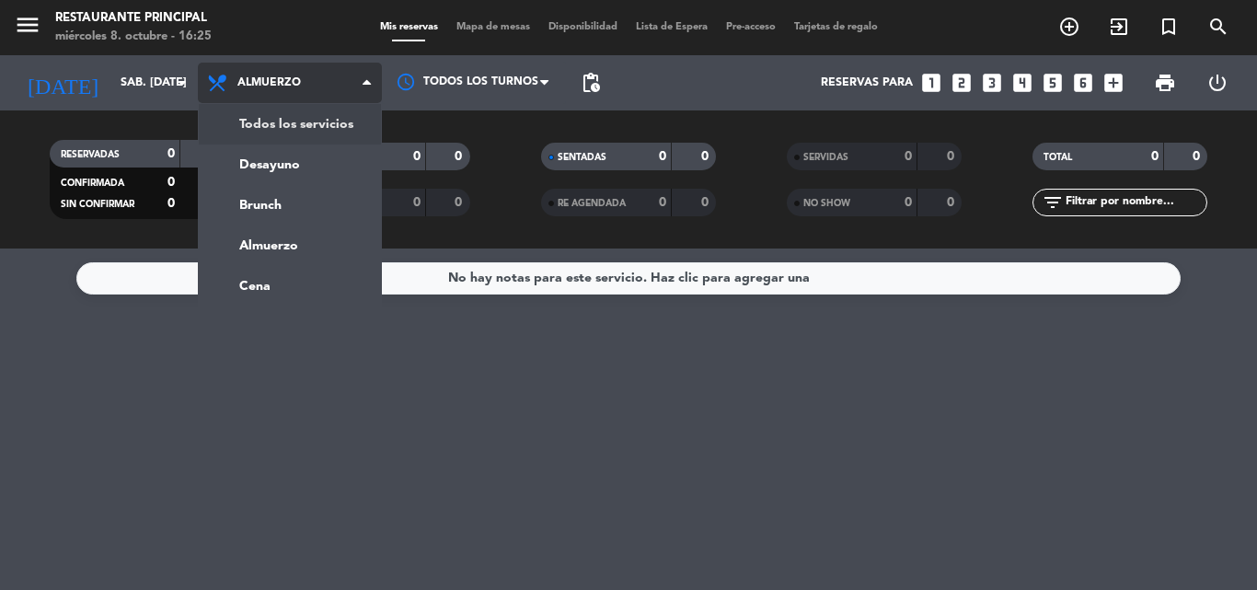
click at [301, 114] on div "menu Restaurante Principal miércoles 8. octubre - 16:25 Mis reservas Mapa de me…" at bounding box center [628, 124] width 1257 height 249
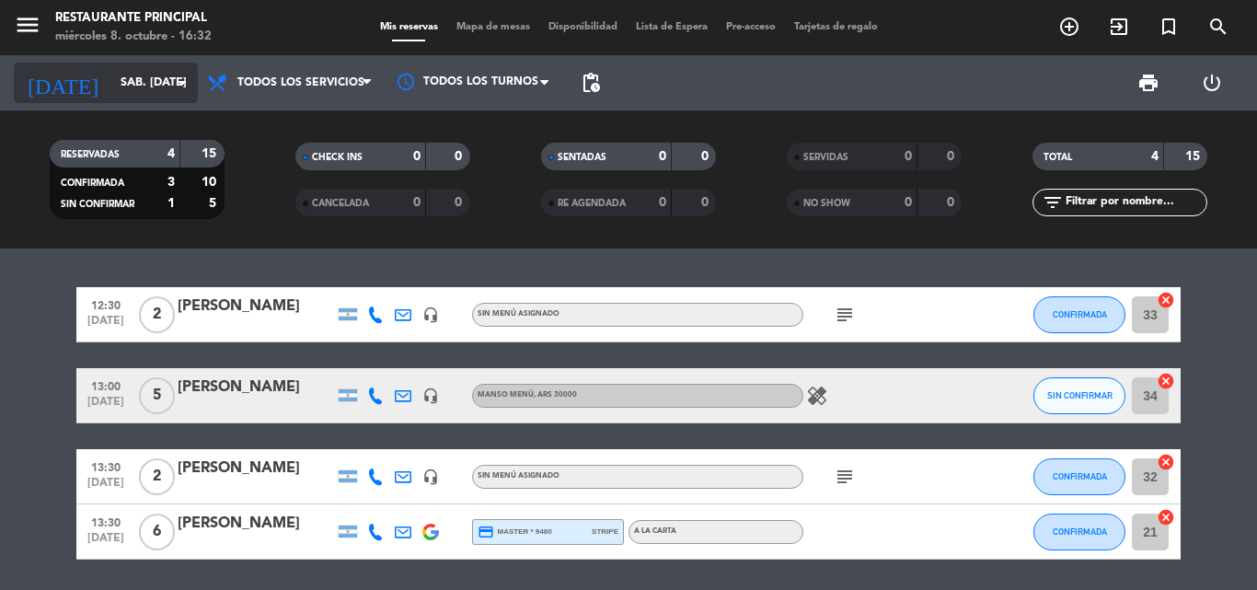
click at [155, 96] on input "sáb. [DATE]" at bounding box center [189, 82] width 156 height 31
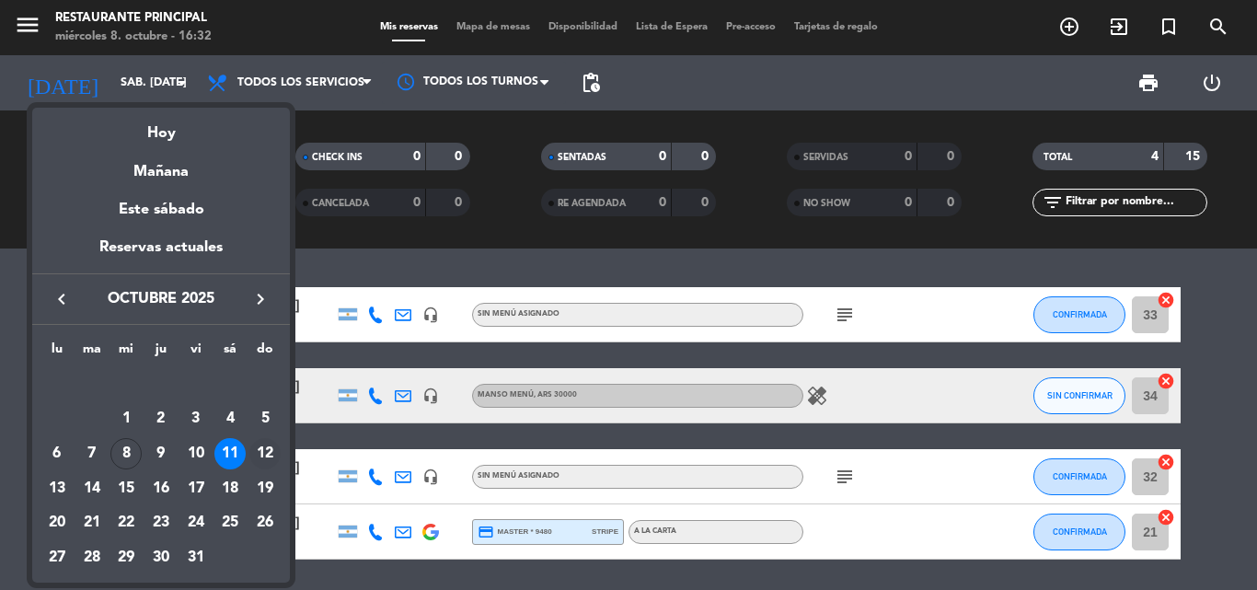
click at [265, 455] on div "12" at bounding box center [264, 453] width 31 height 31
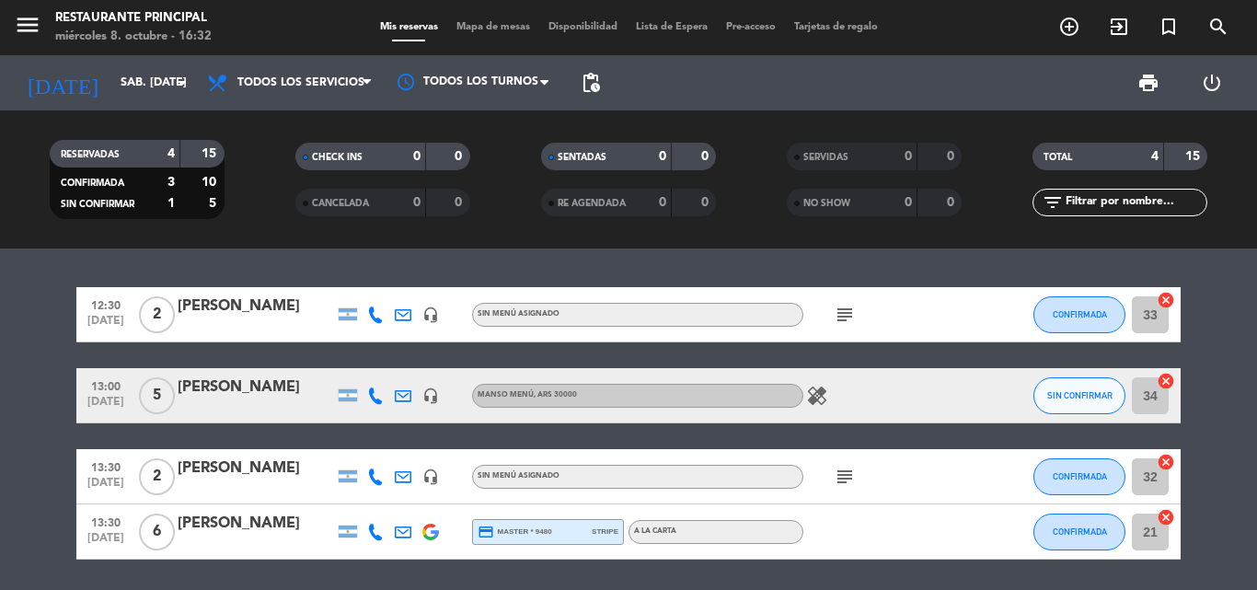
type input "dom. [DATE]"
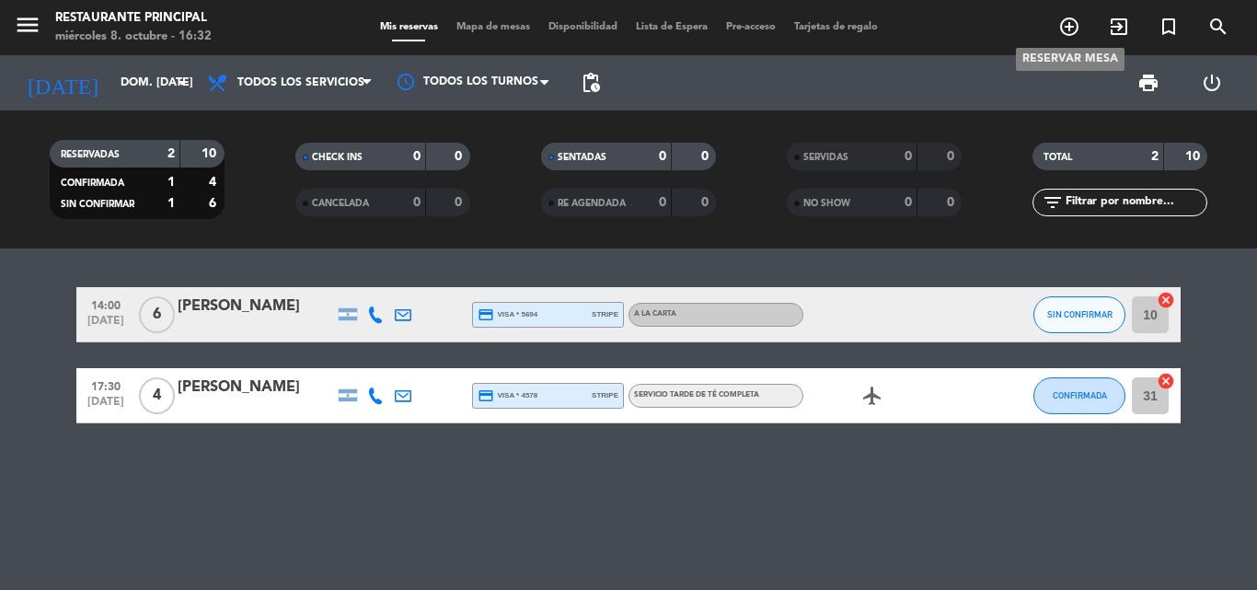
click at [1073, 18] on icon "add_circle_outline" at bounding box center [1070, 27] width 22 height 22
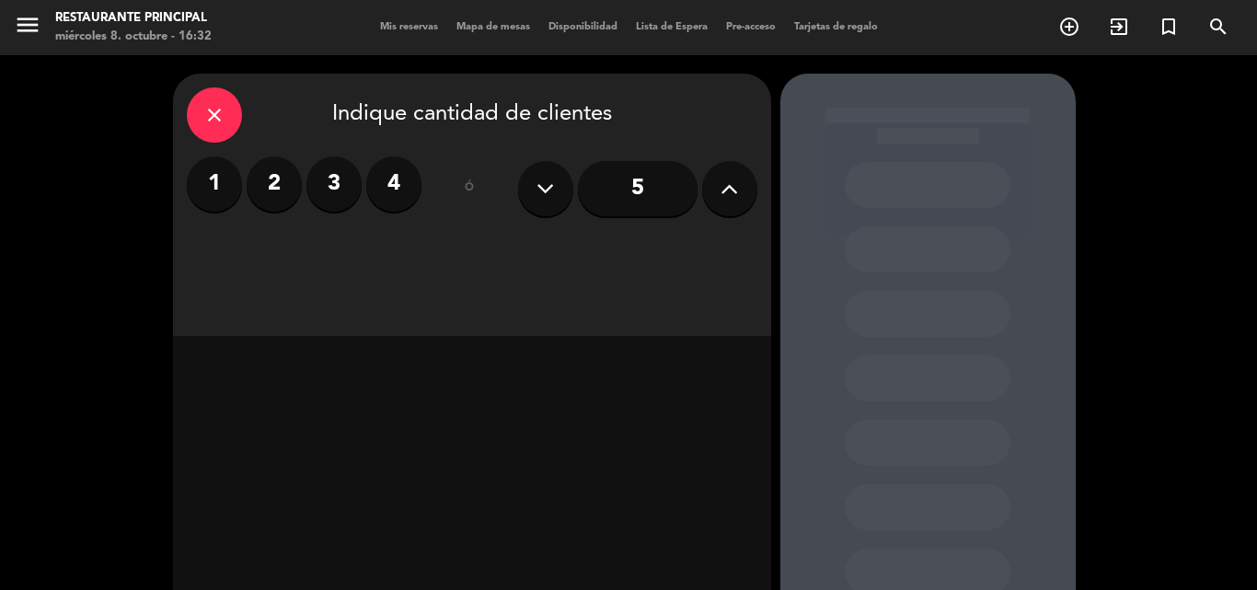
click at [651, 181] on input "5" at bounding box center [638, 188] width 120 height 55
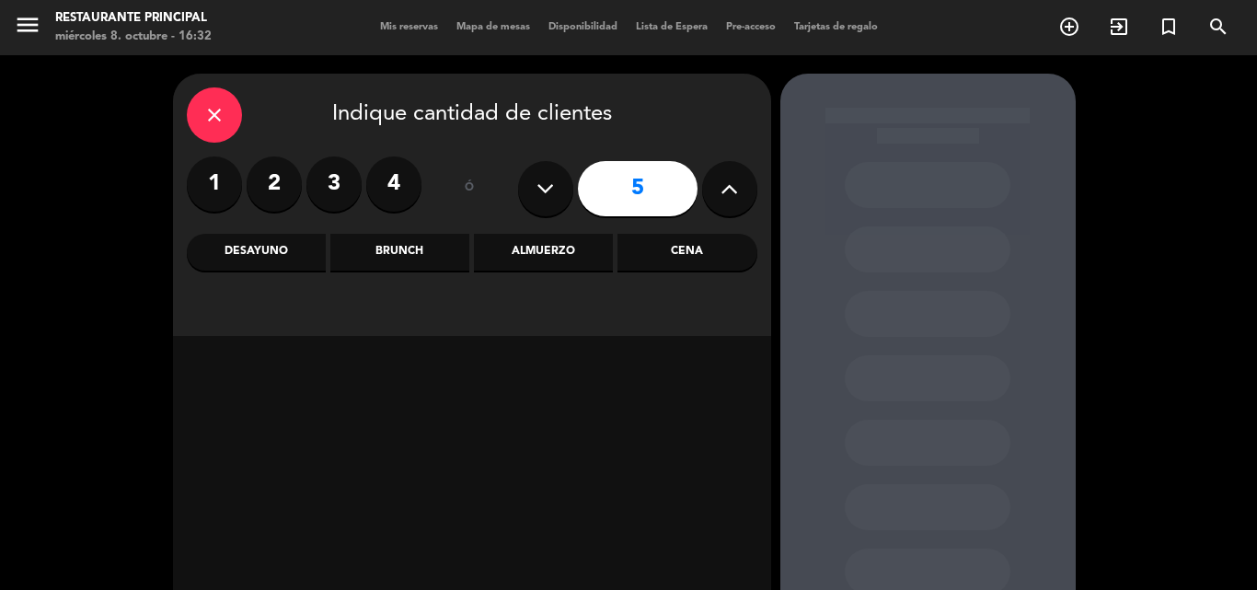
click at [397, 254] on div "Brunch" at bounding box center [399, 252] width 139 height 37
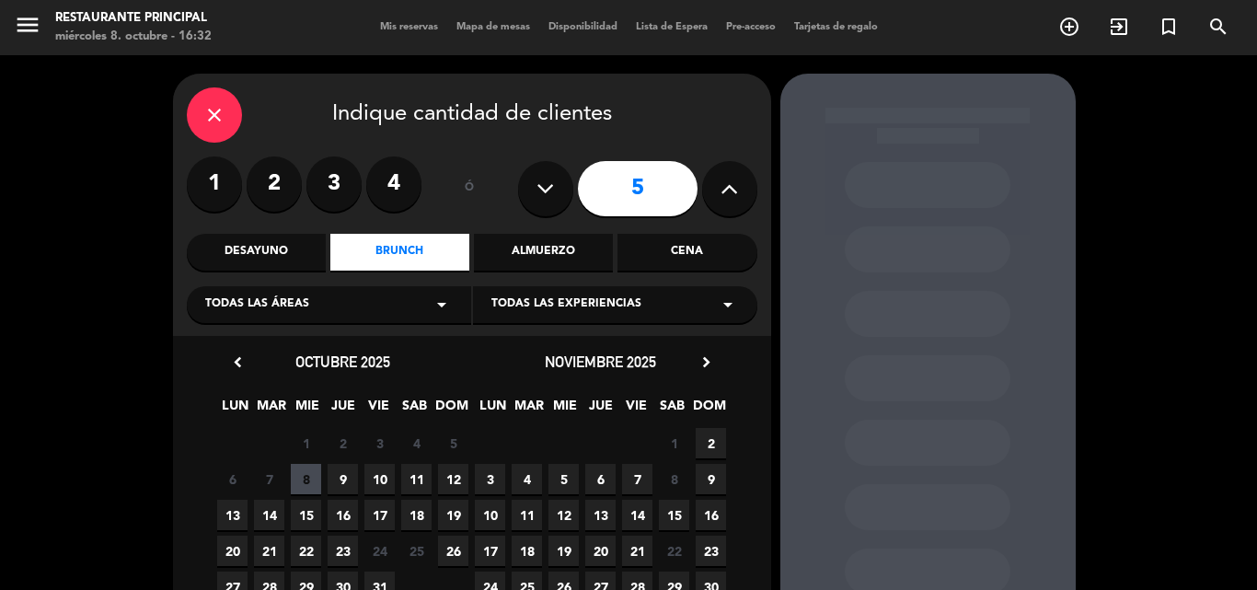
click at [575, 307] on span "Todas las experiencias" at bounding box center [567, 305] width 150 height 18
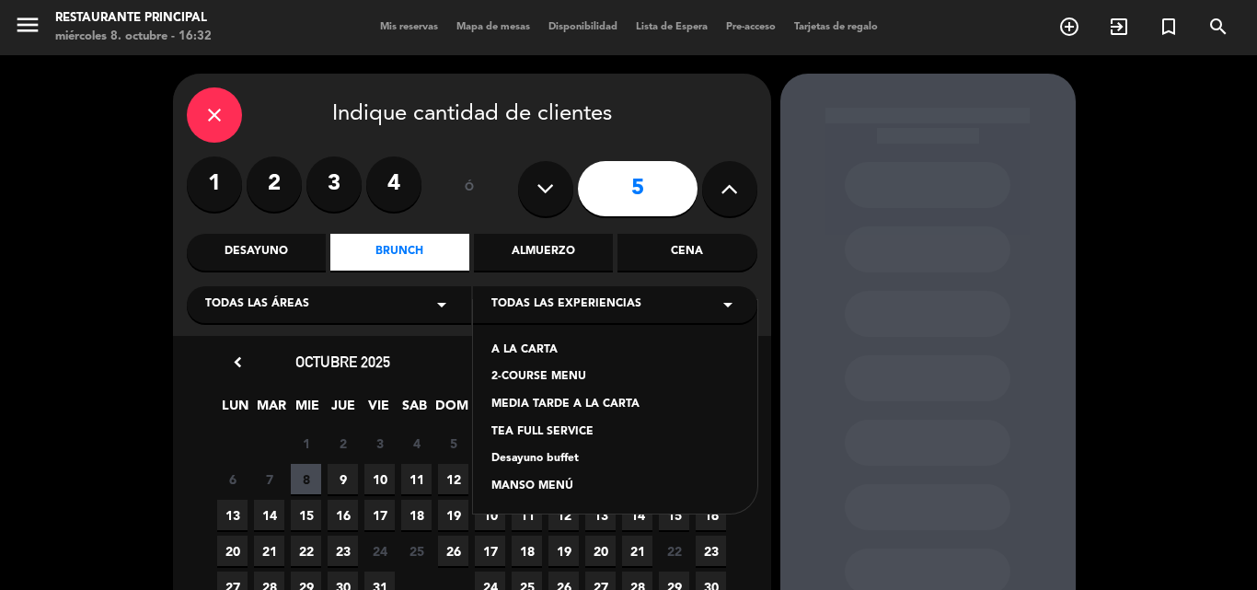
click at [545, 348] on div "A LA CARTA" at bounding box center [616, 351] width 248 height 18
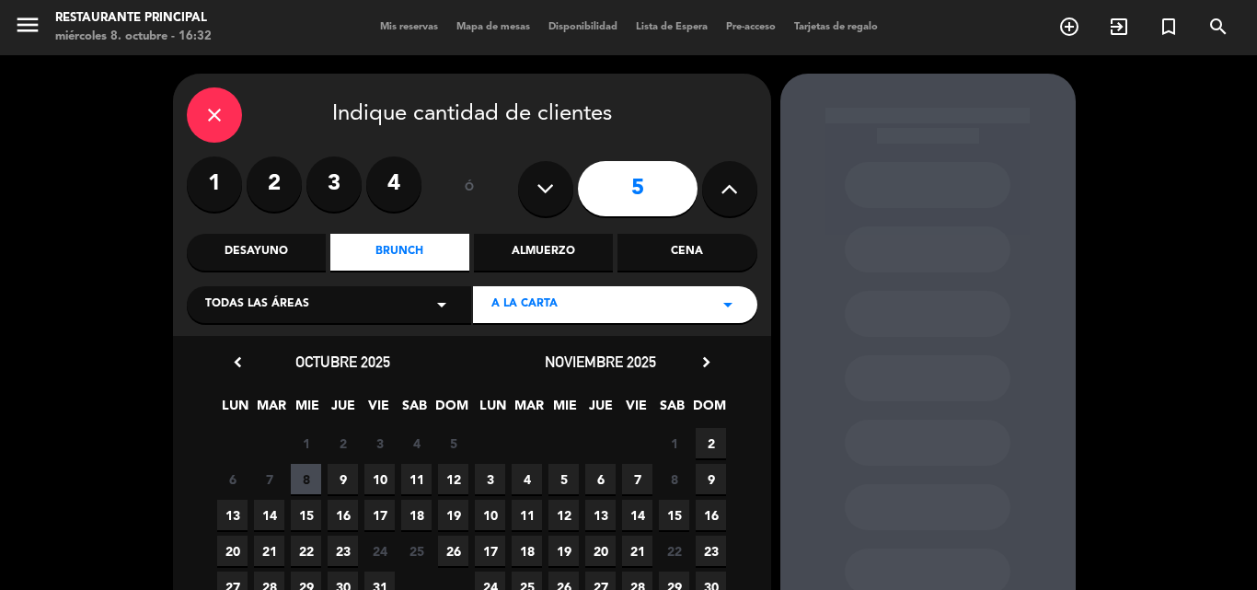
click at [451, 479] on span "12" at bounding box center [453, 479] width 30 height 30
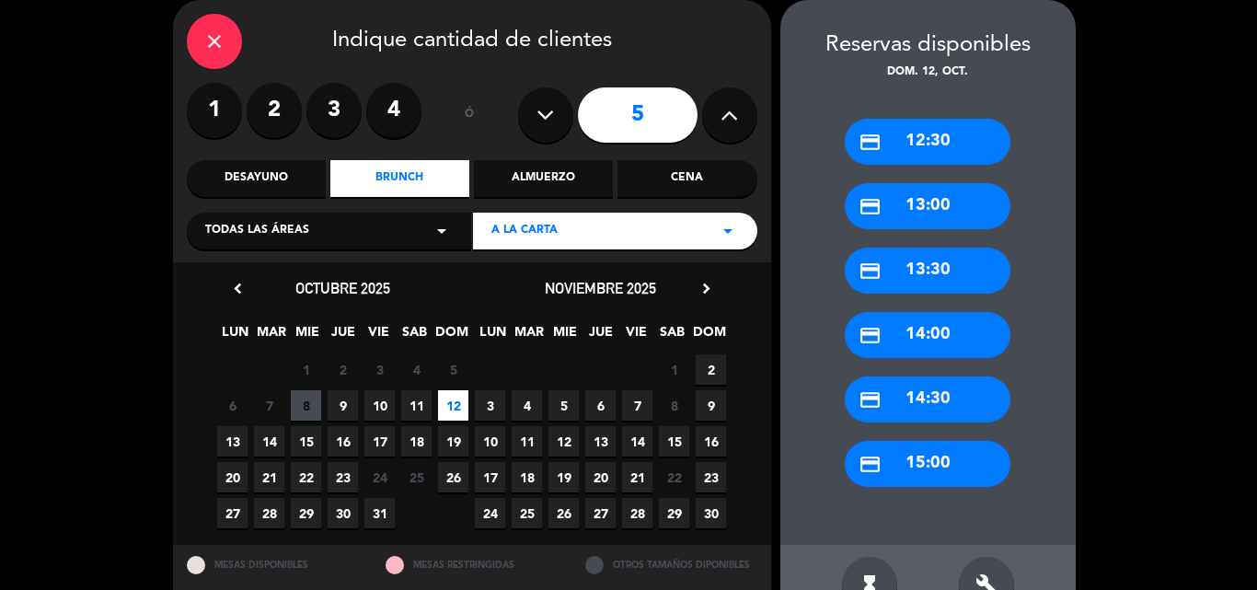
click at [912, 268] on div "credit_card 13:30" at bounding box center [928, 271] width 166 height 46
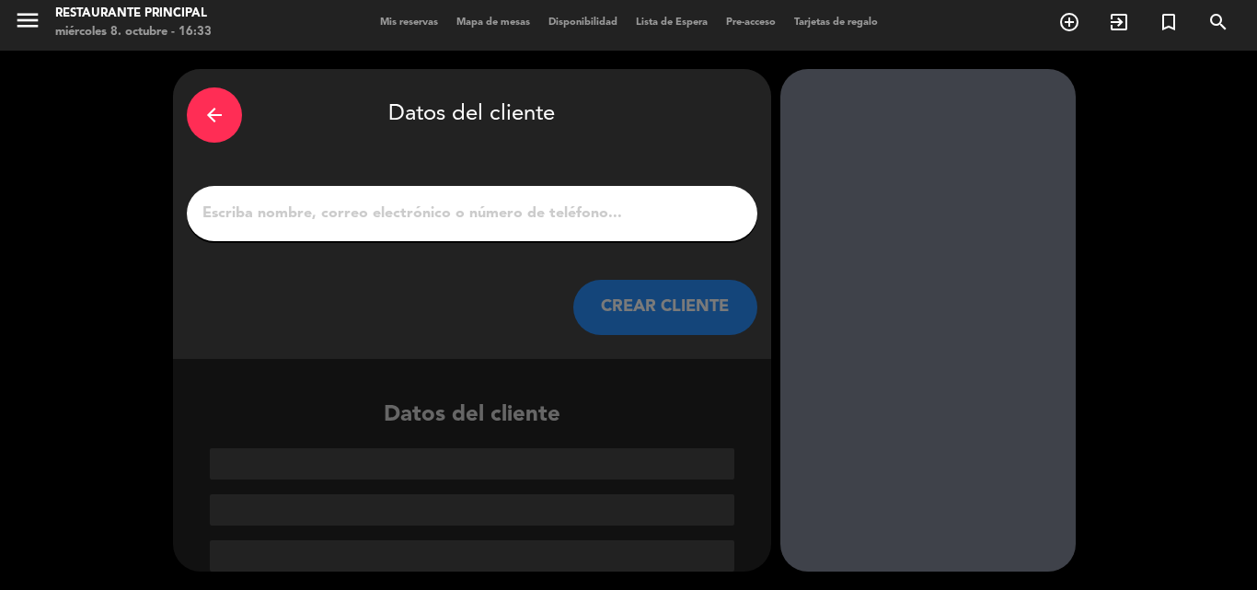
click at [450, 186] on div at bounding box center [472, 213] width 571 height 55
click at [431, 211] on input "1" at bounding box center [472, 214] width 543 height 26
paste input "[PERSON_NAME]"
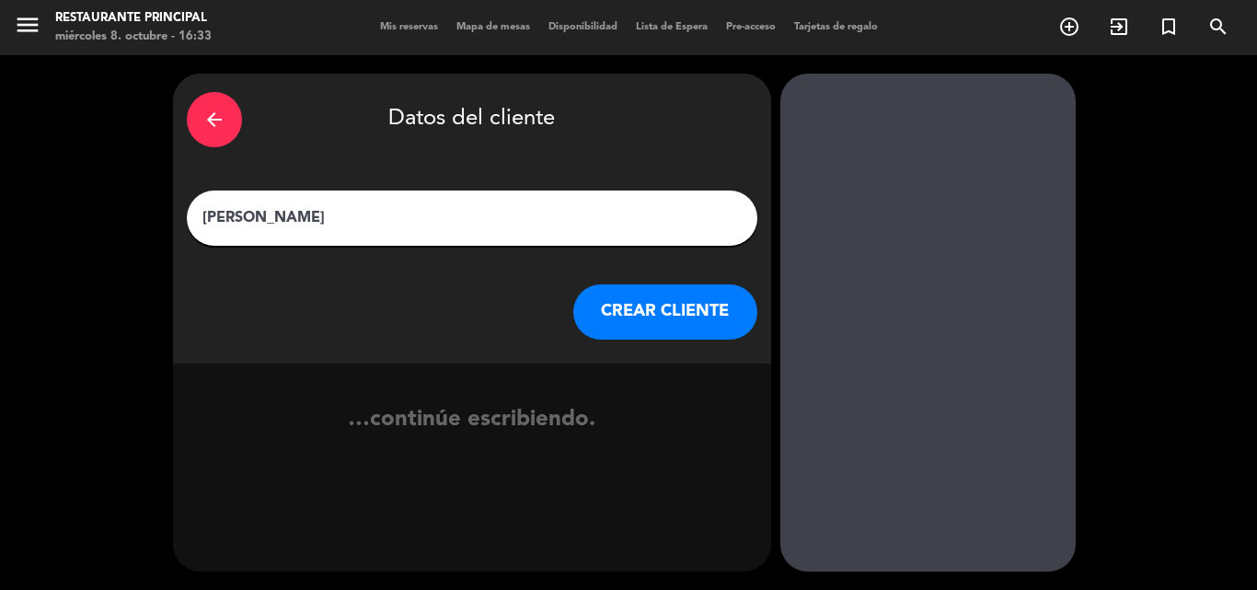
scroll to position [0, 0]
type input "[PERSON_NAME]"
click at [681, 320] on button "CREAR CLIENTE" at bounding box center [666, 311] width 184 height 55
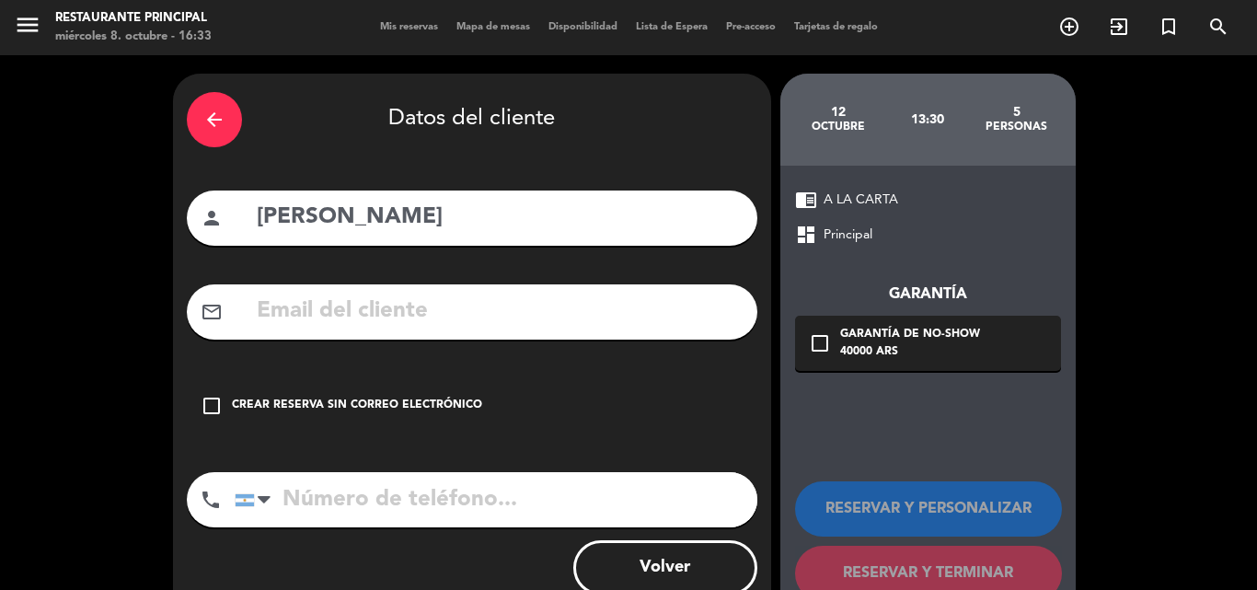
click at [431, 312] on input "text" at bounding box center [499, 312] width 489 height 38
paste input "[EMAIL_ADDRESS][DOMAIN_NAME]"
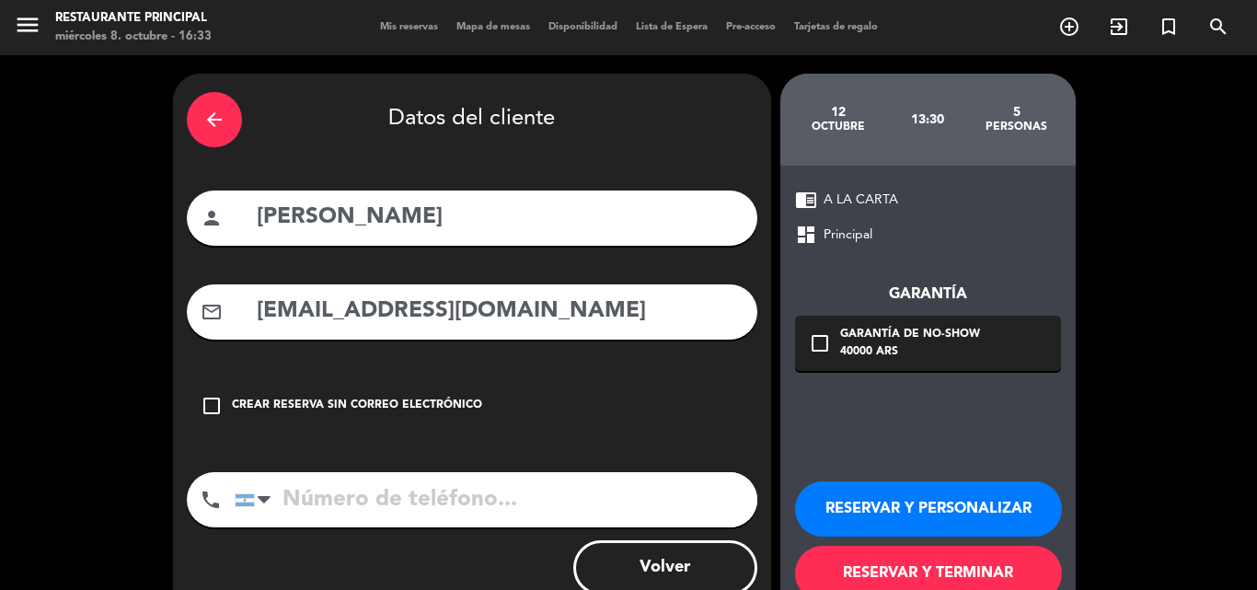
type input "[EMAIL_ADDRESS][DOMAIN_NAME]"
click at [822, 344] on icon "check_box_outline_blank" at bounding box center [820, 343] width 22 height 22
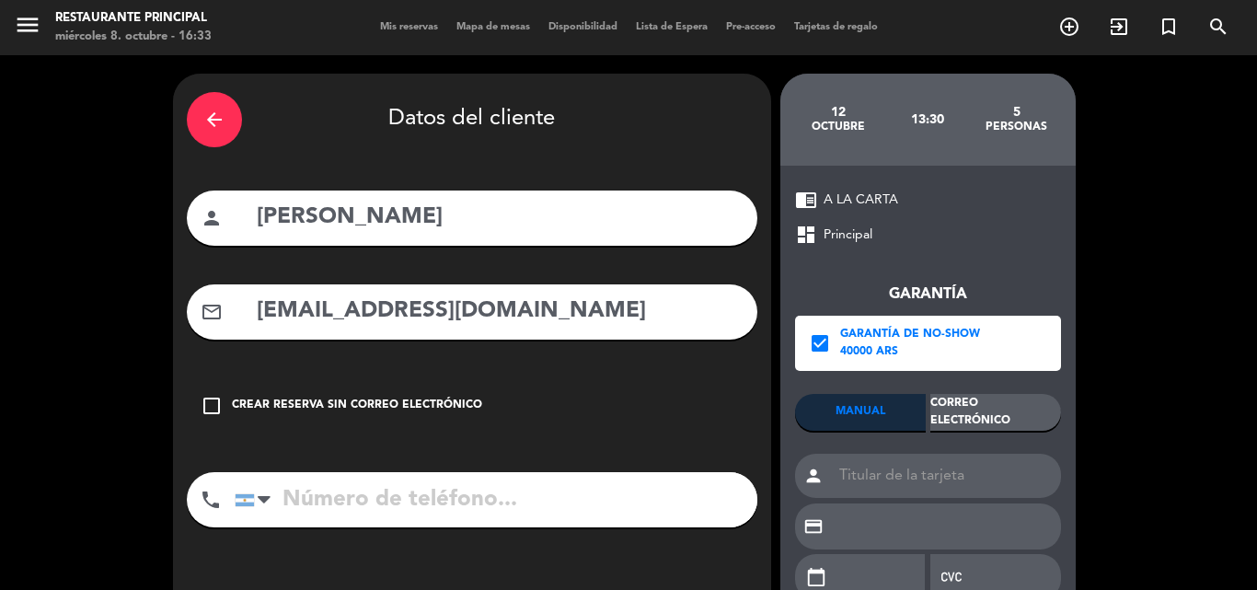
click at [363, 501] on input "tel" at bounding box center [496, 499] width 523 height 55
paste input "2634398737"
type input "2634398737"
click at [967, 421] on div "Correo Electrónico" at bounding box center [996, 412] width 131 height 37
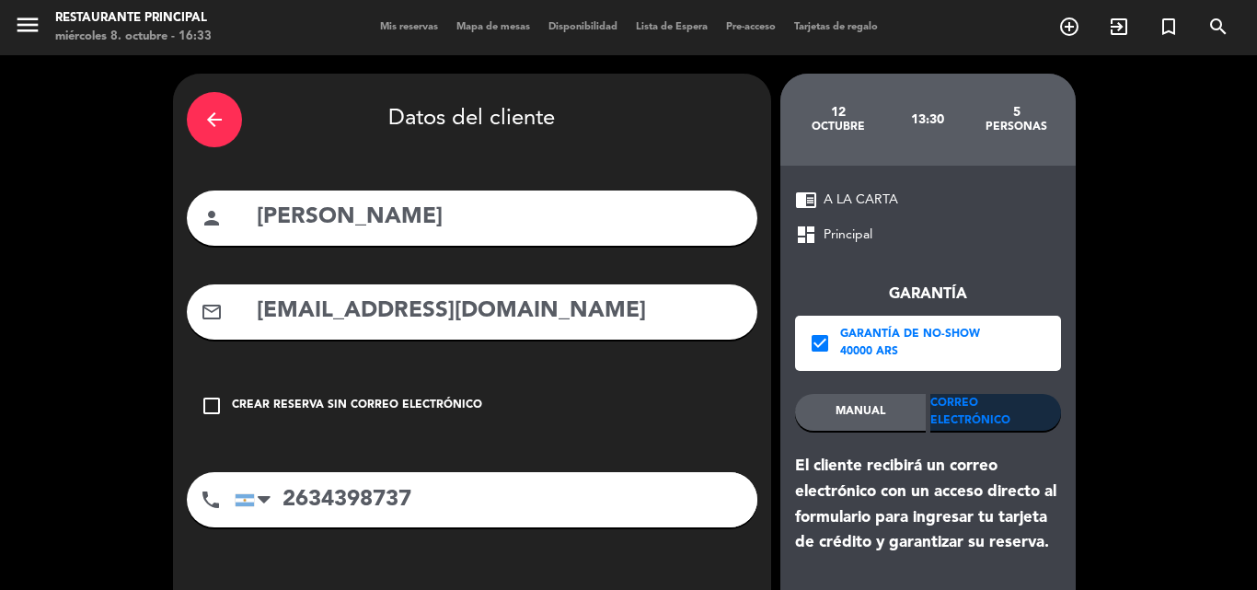
scroll to position [165, 0]
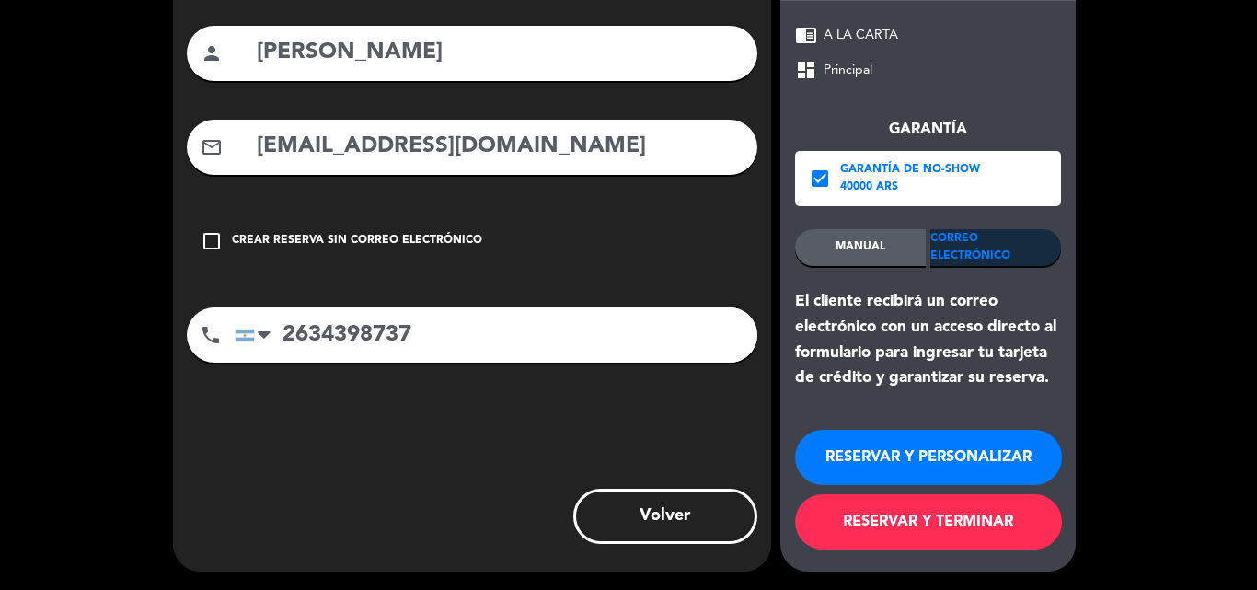
click at [943, 456] on button "RESERVAR Y PERSONALIZAR" at bounding box center [928, 457] width 267 height 55
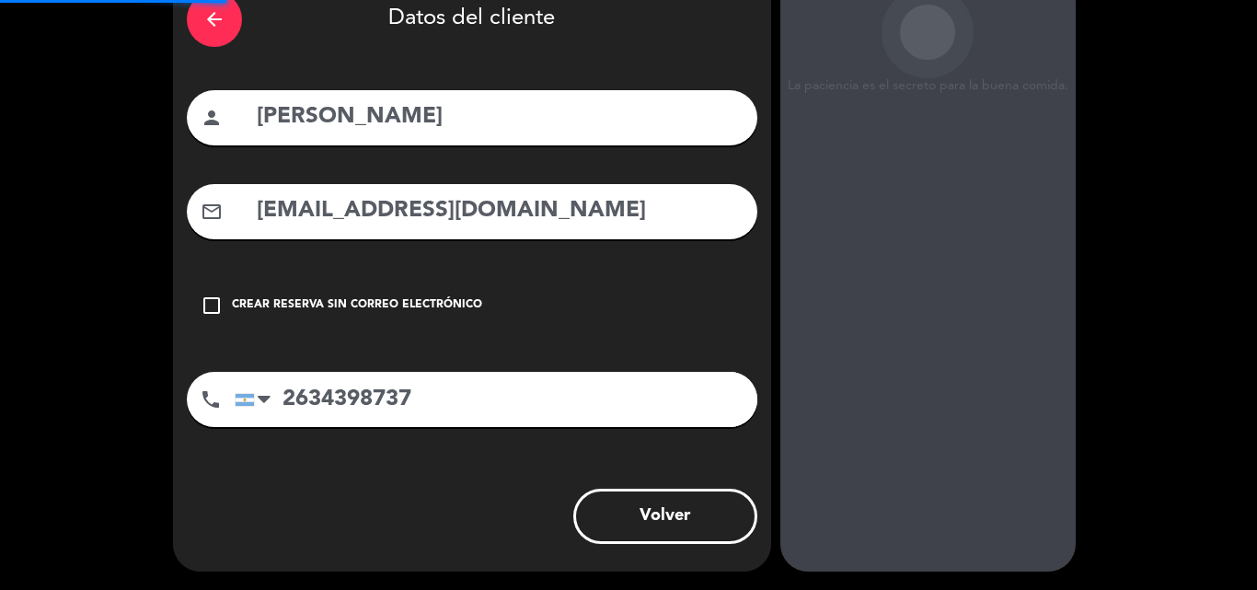
scroll to position [100, 0]
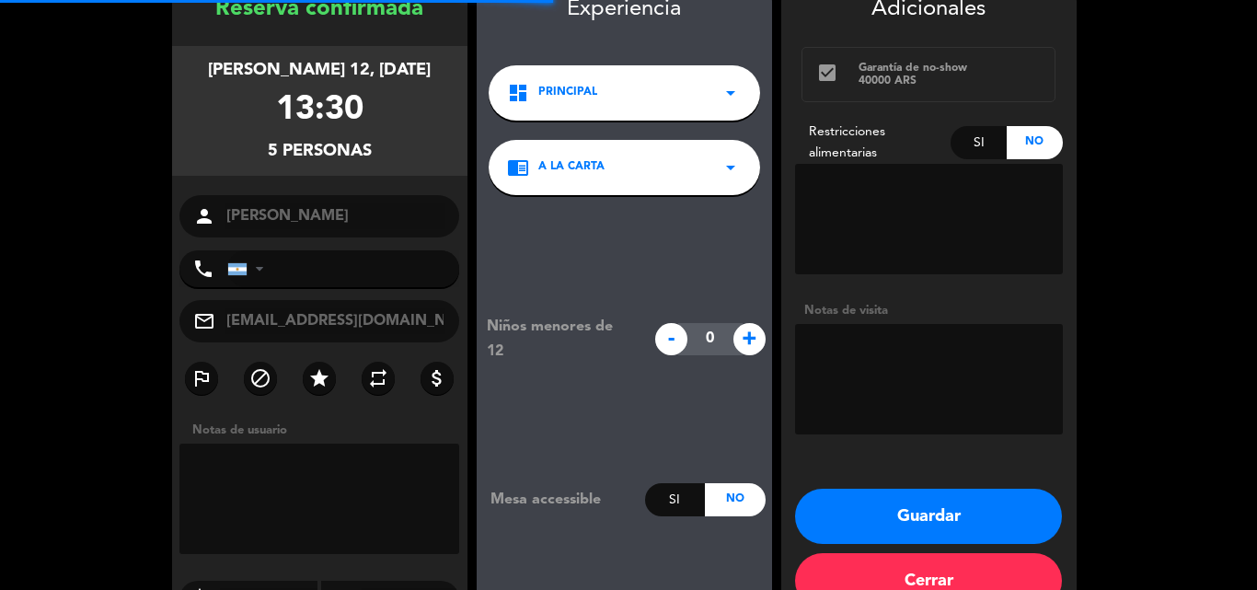
type input "[PHONE_NUMBER]"
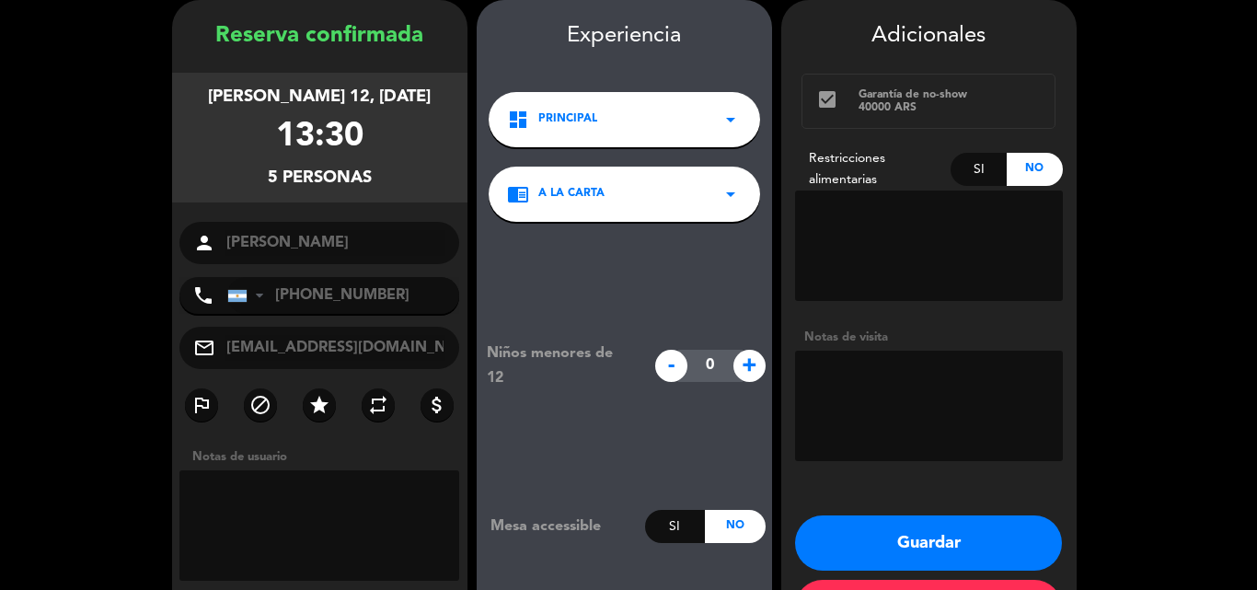
click at [842, 230] on textarea at bounding box center [929, 246] width 268 height 110
click at [866, 209] on textarea at bounding box center [929, 246] width 268 height 110
click at [920, 544] on button "Guardar" at bounding box center [928, 543] width 267 height 55
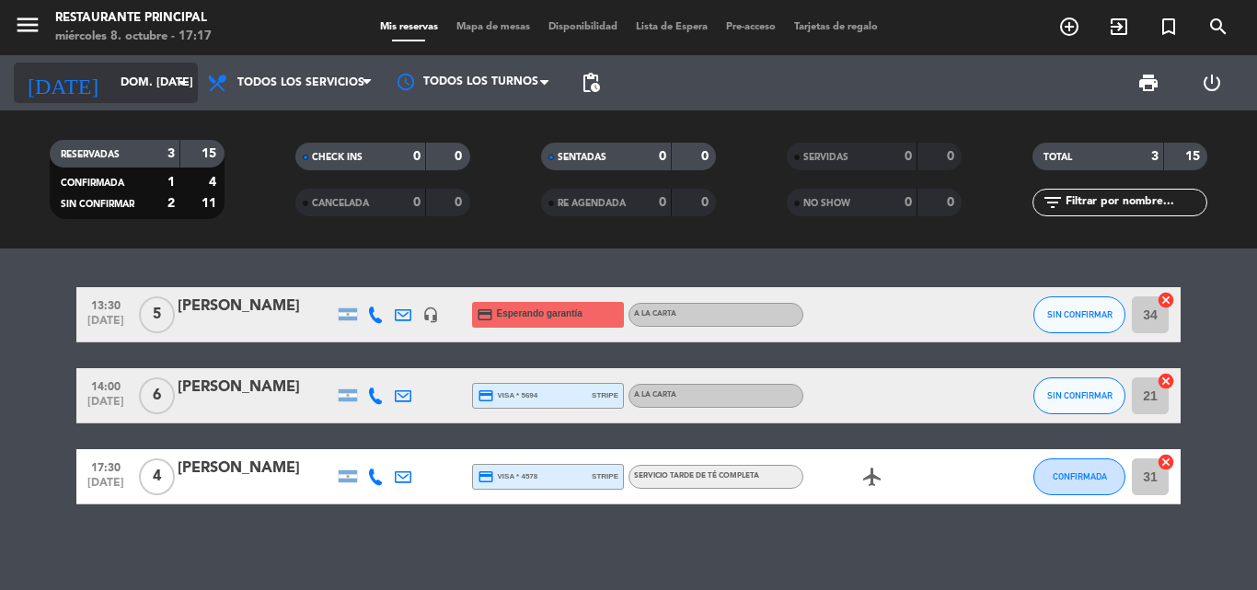
click at [139, 63] on div "[DATE] dom. [DATE] arrow_drop_down" at bounding box center [106, 83] width 184 height 41
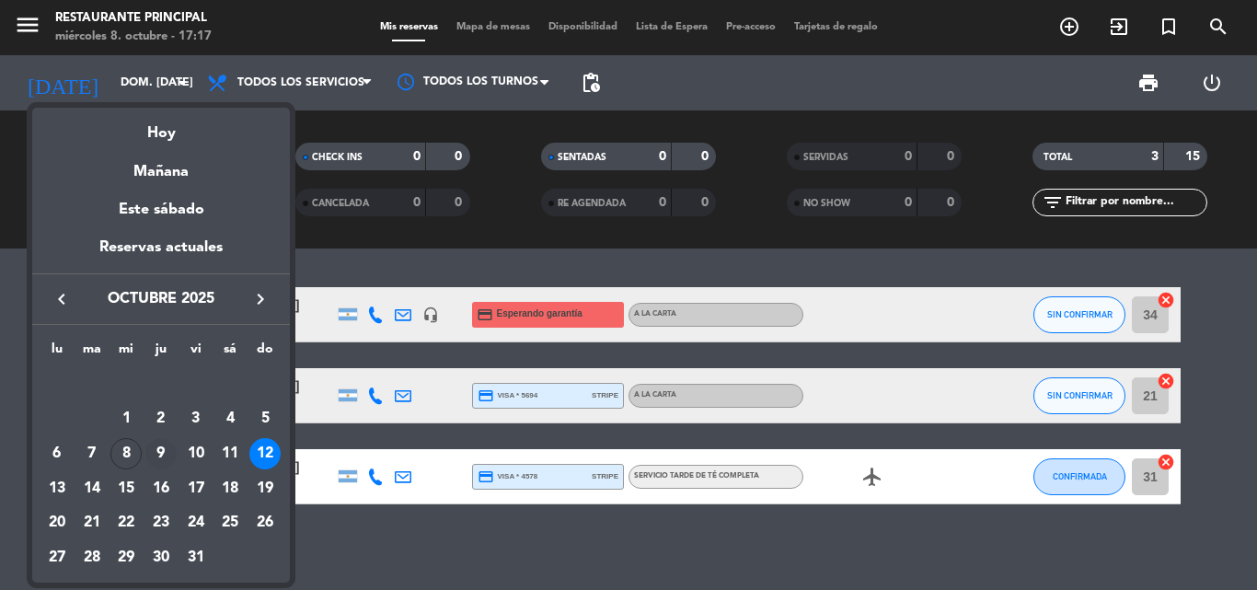
click at [154, 455] on div "9" at bounding box center [160, 453] width 31 height 31
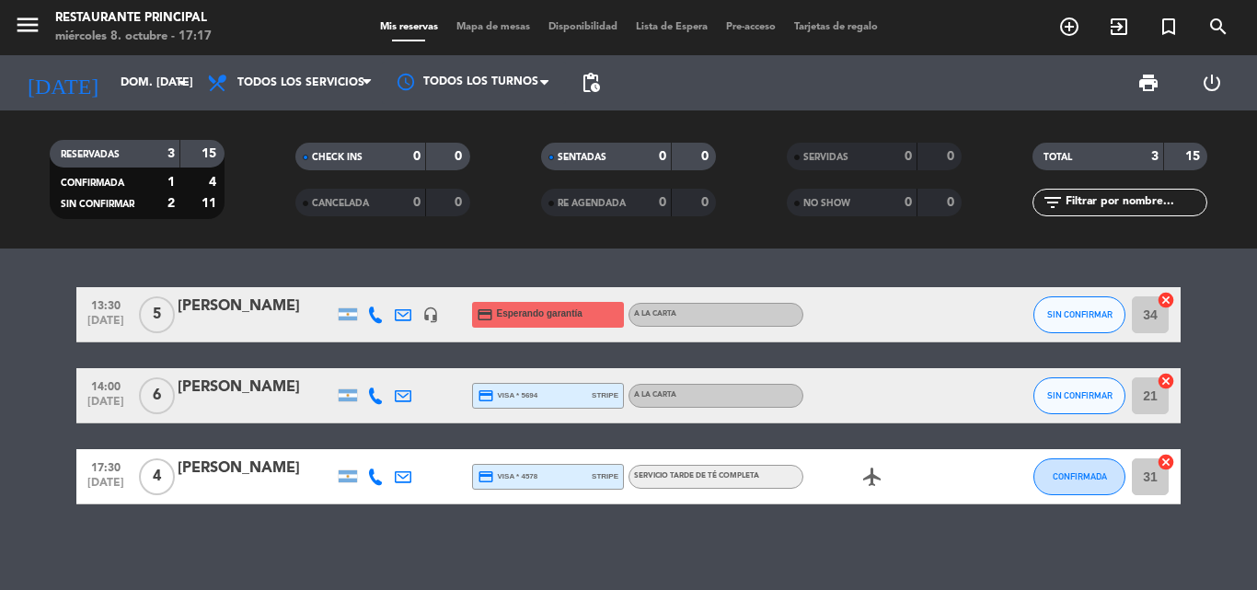
type input "[DEMOGRAPHIC_DATA] [DATE]"
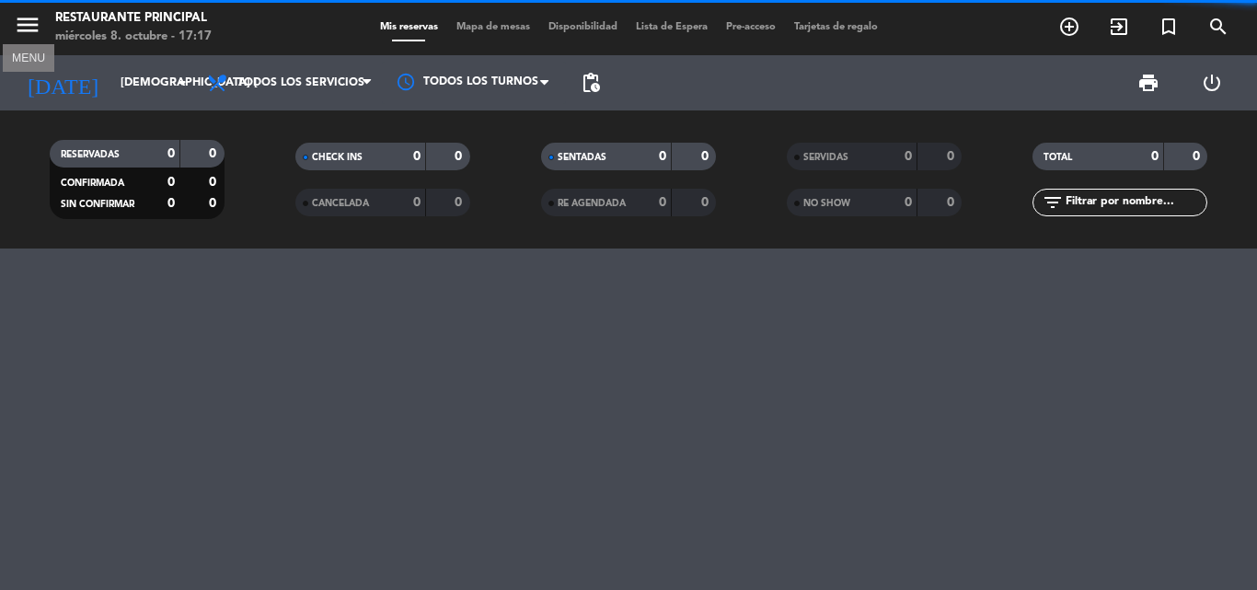
click at [30, 17] on icon "menu" at bounding box center [28, 25] width 28 height 28
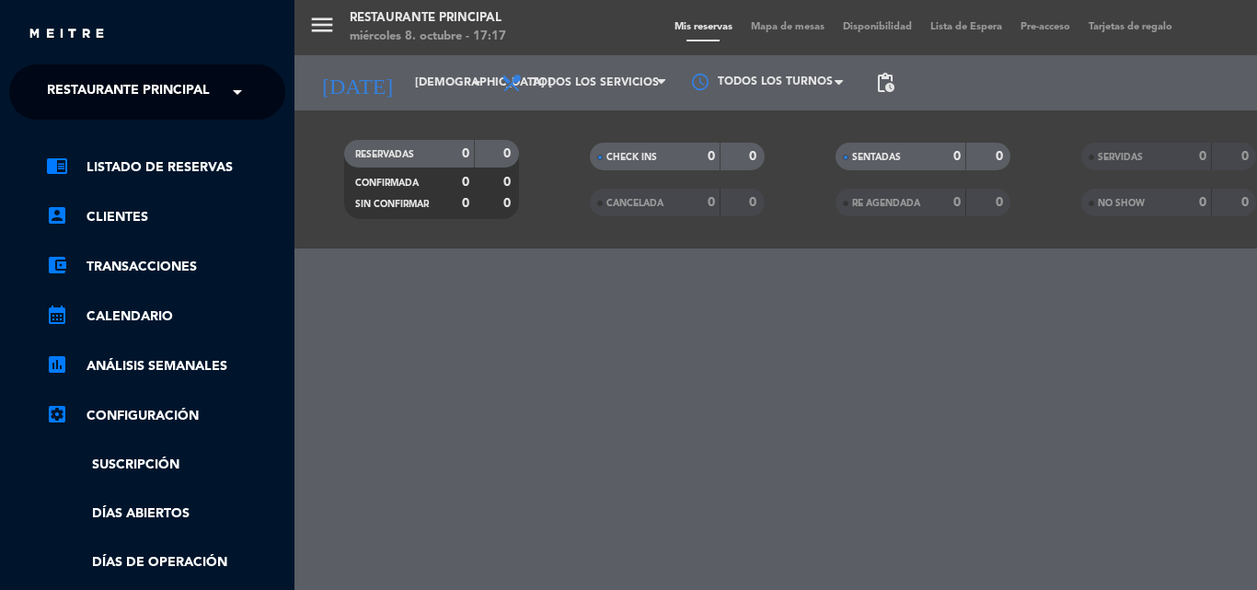
click at [131, 86] on span "Restaurante Principal" at bounding box center [128, 92] width 163 height 39
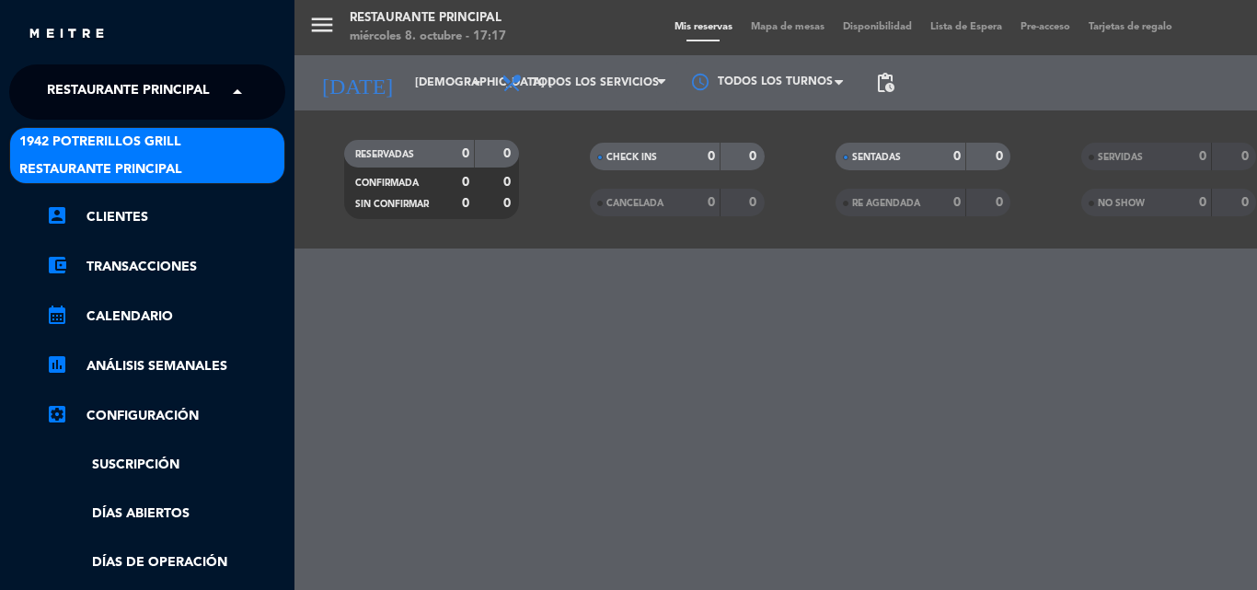
click at [131, 137] on span "1942 Potrerillos Grill" at bounding box center [100, 142] width 162 height 21
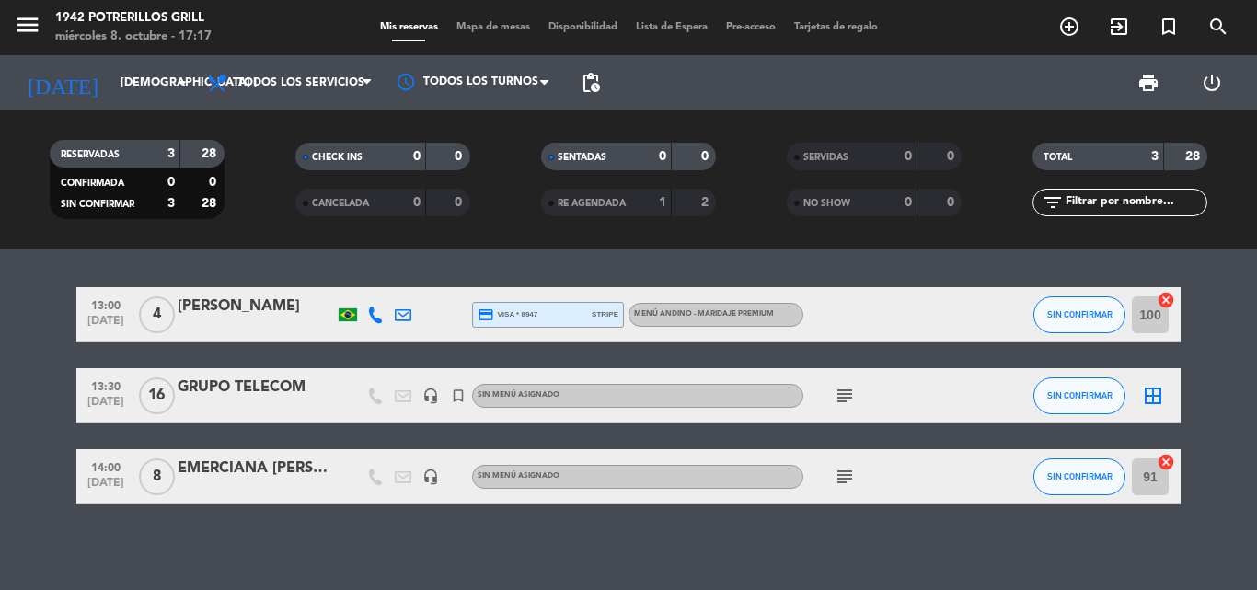
click at [849, 480] on icon "subject" at bounding box center [845, 477] width 22 height 22
